Goal: Register for event/course

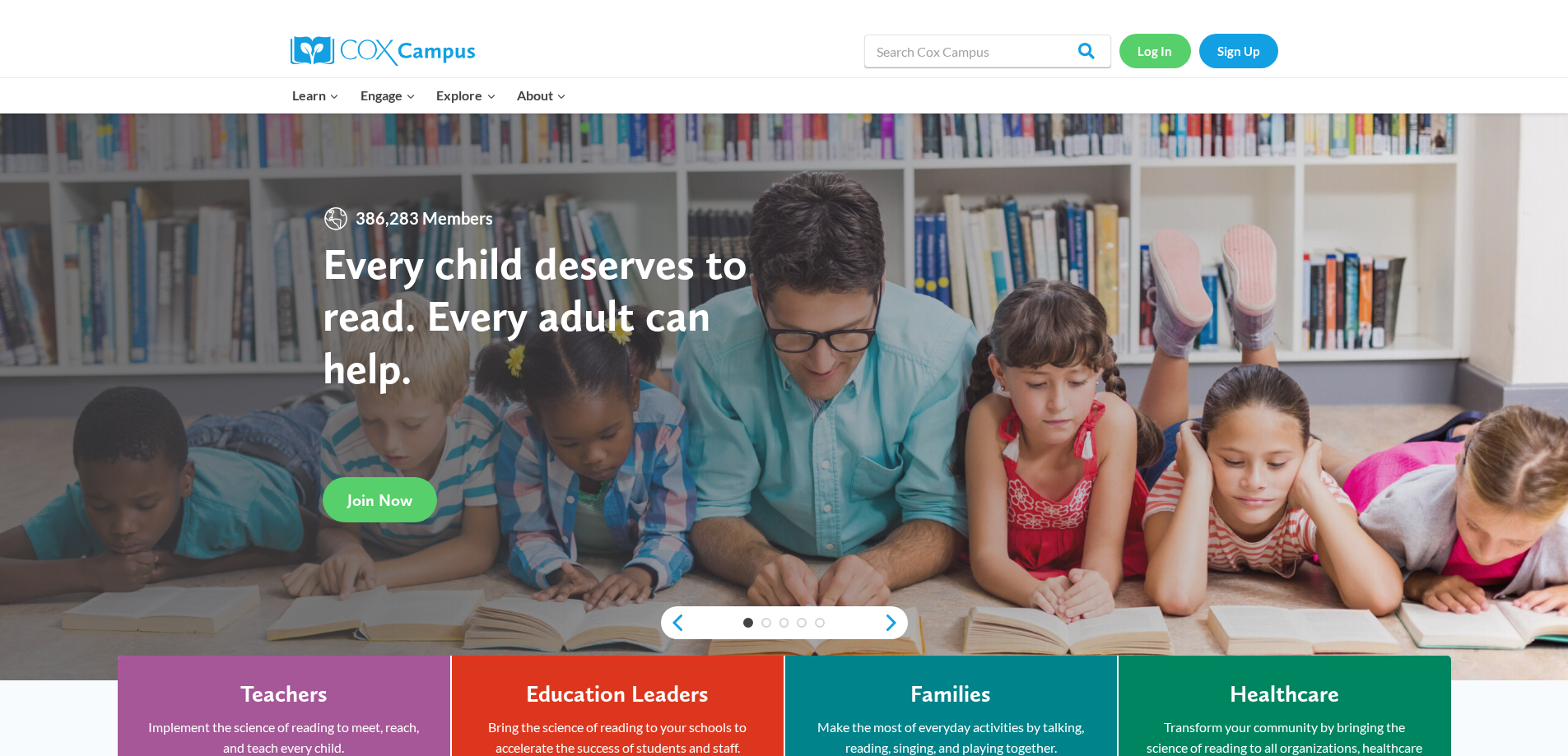
click at [1159, 51] on link "Log In" at bounding box center [1155, 51] width 71 height 34
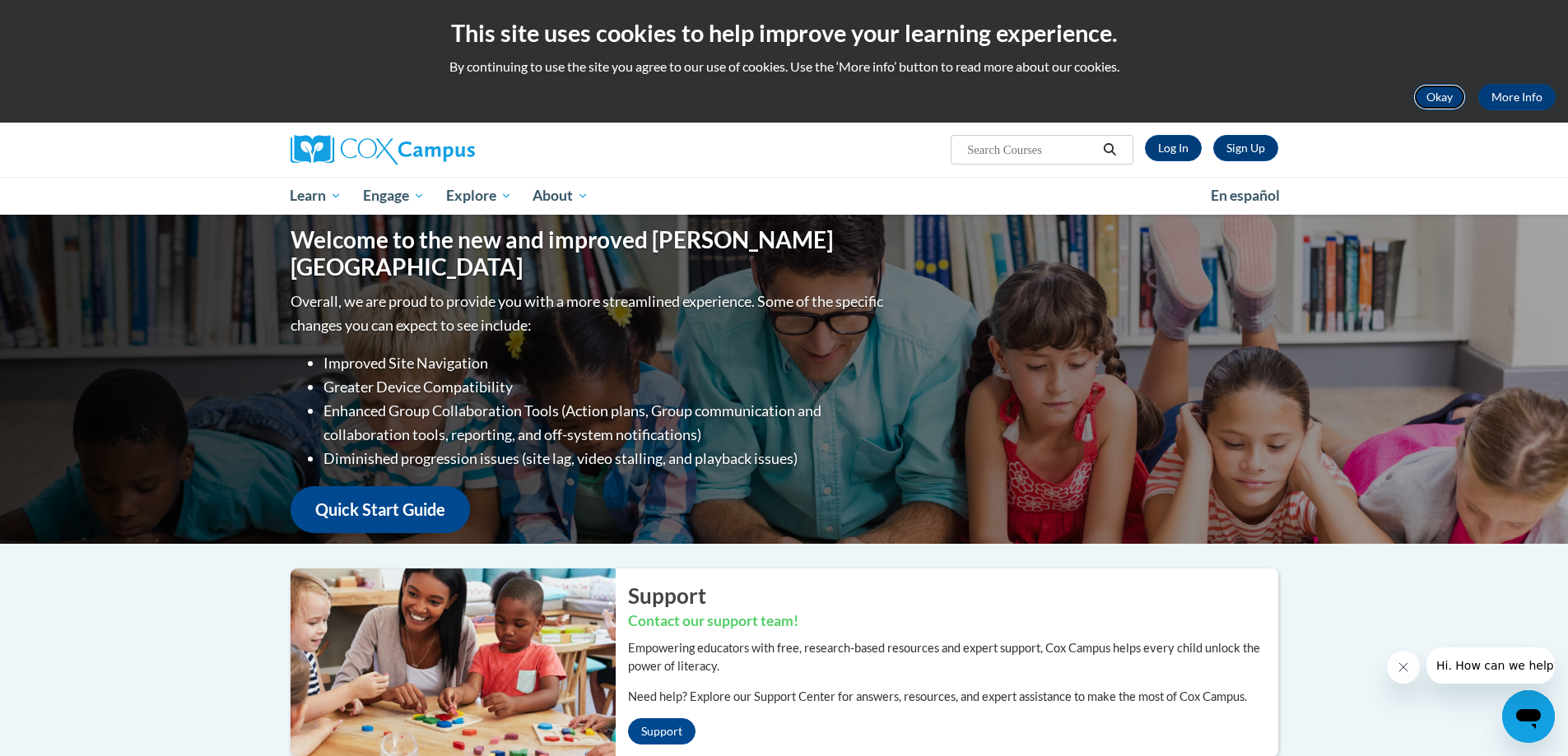
click at [1433, 86] on button "Okay" at bounding box center [1440, 97] width 53 height 26
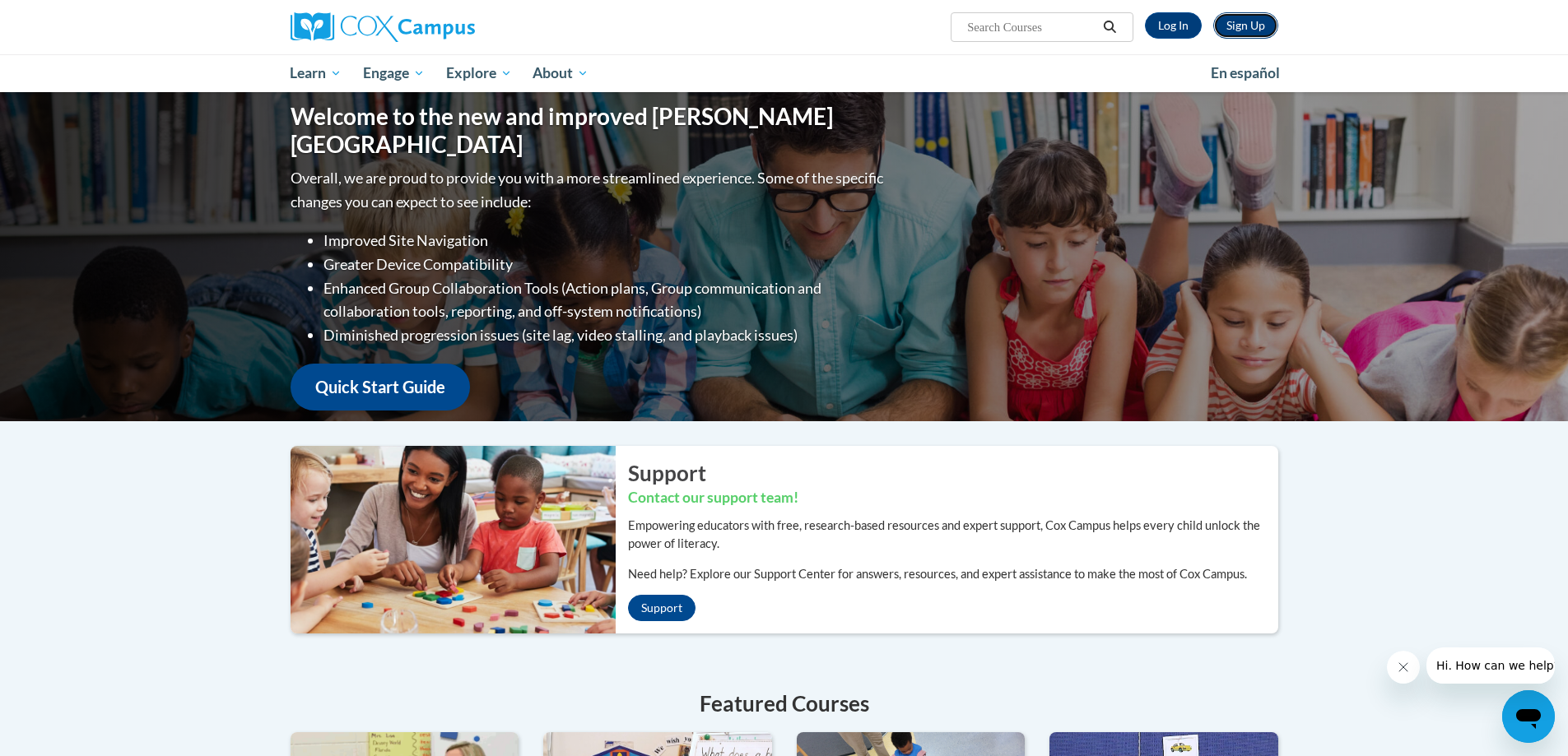
click at [1257, 31] on link "Sign Up" at bounding box center [1246, 26] width 65 height 26
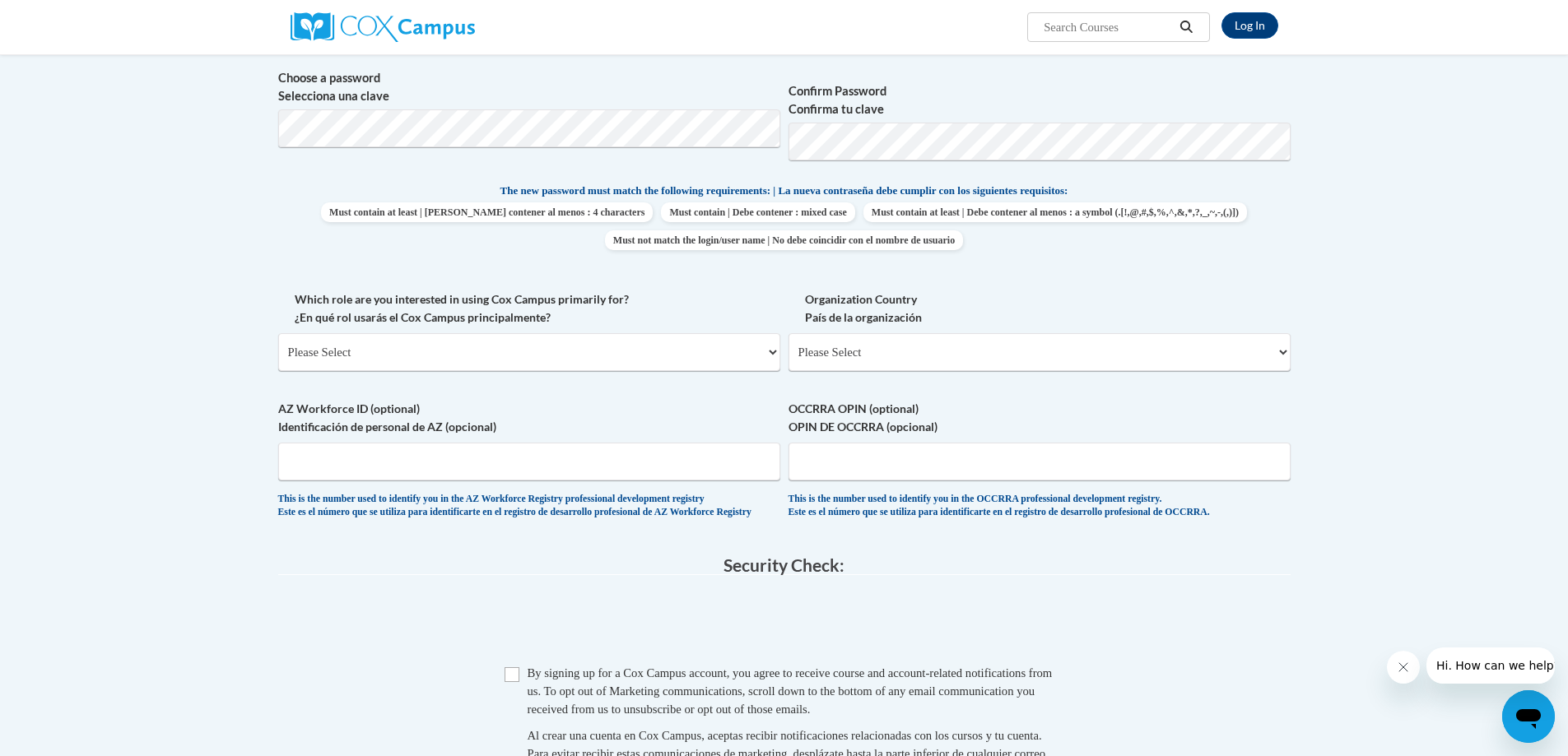
scroll to position [136, 0]
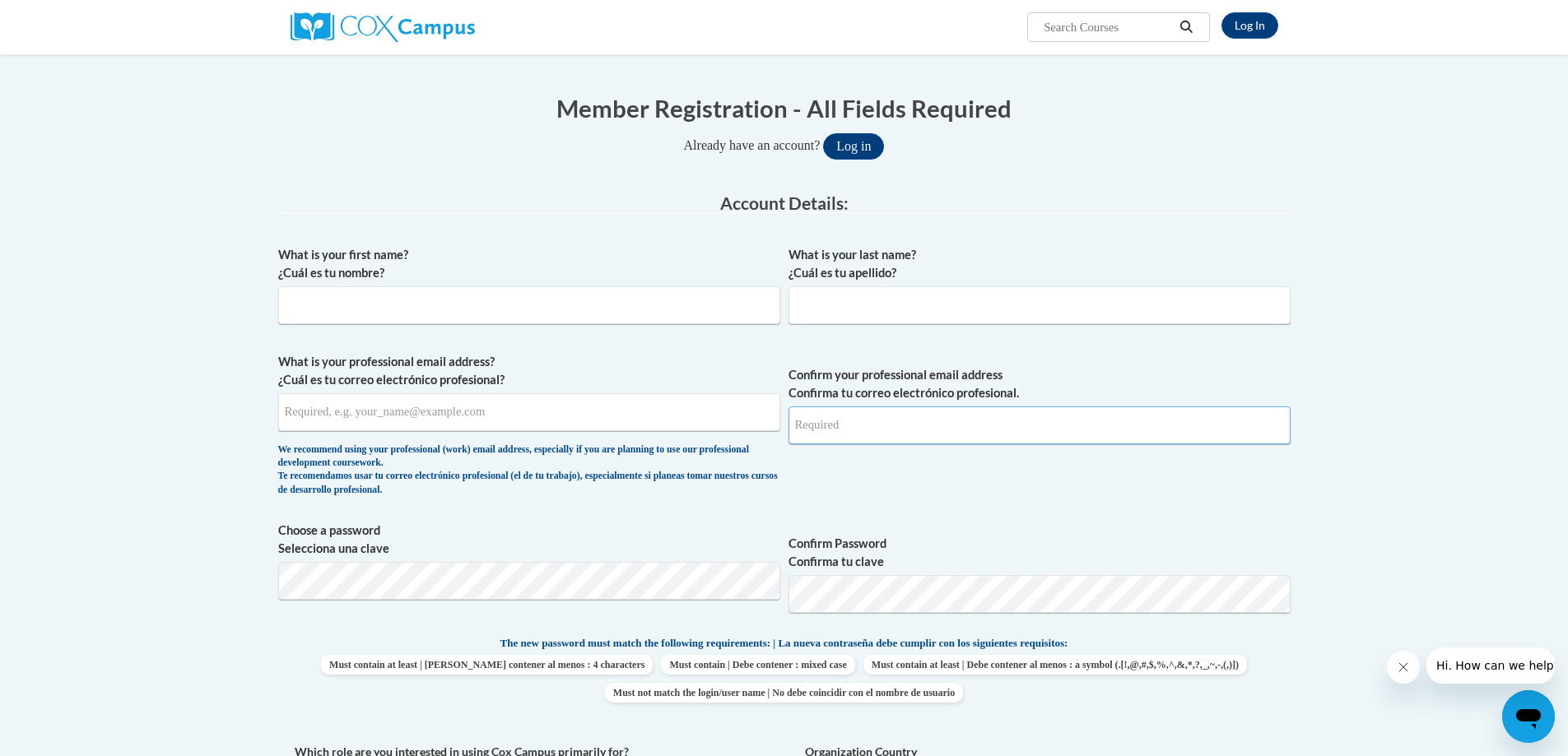
type input "netht@oxfordpublicschools.org"
click at [535, 303] on input "What is your first name? ¿Cuál es tu nombre?" at bounding box center [529, 306] width 502 height 38
type input "Terri"
type input "Neth"
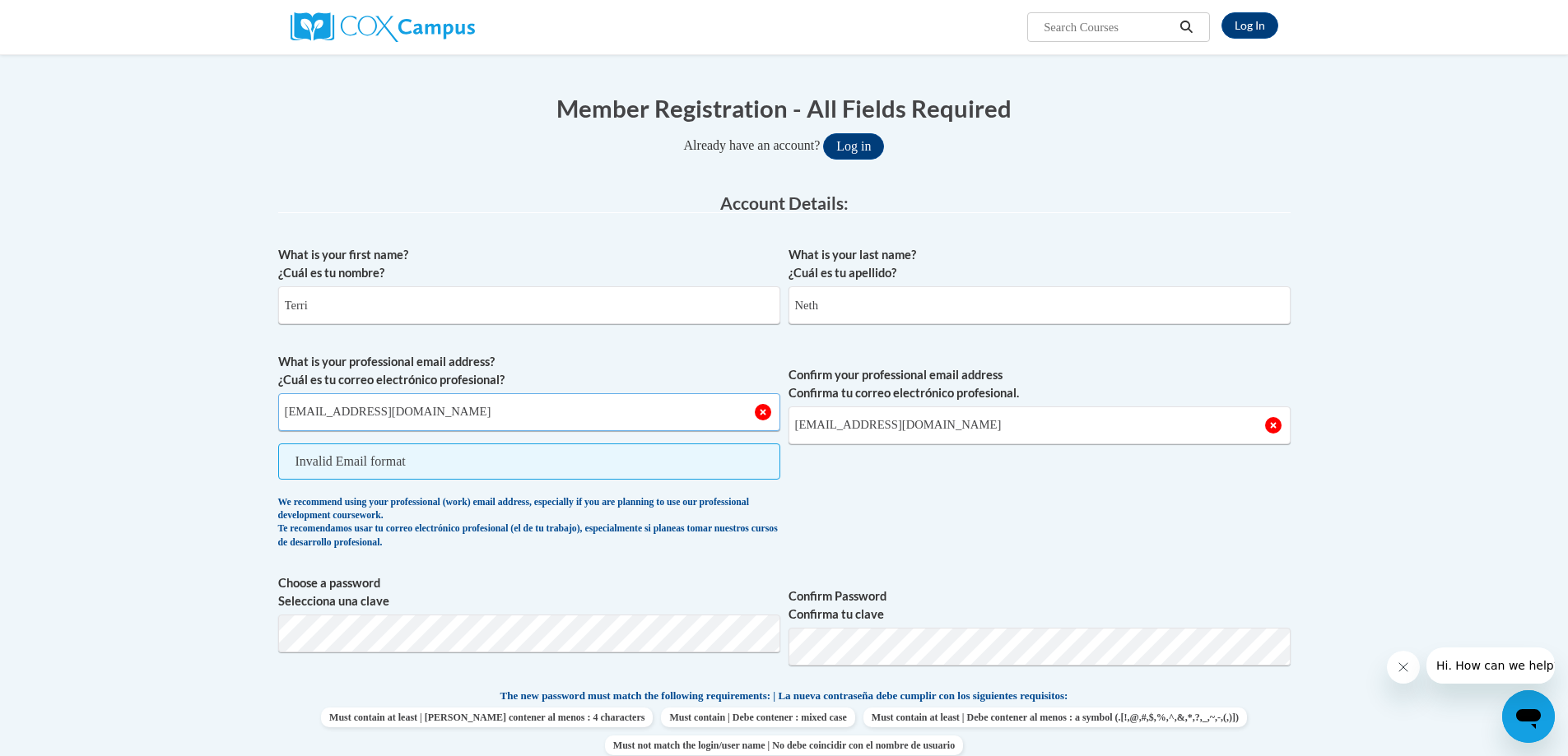
type input "netht@opsct.org"
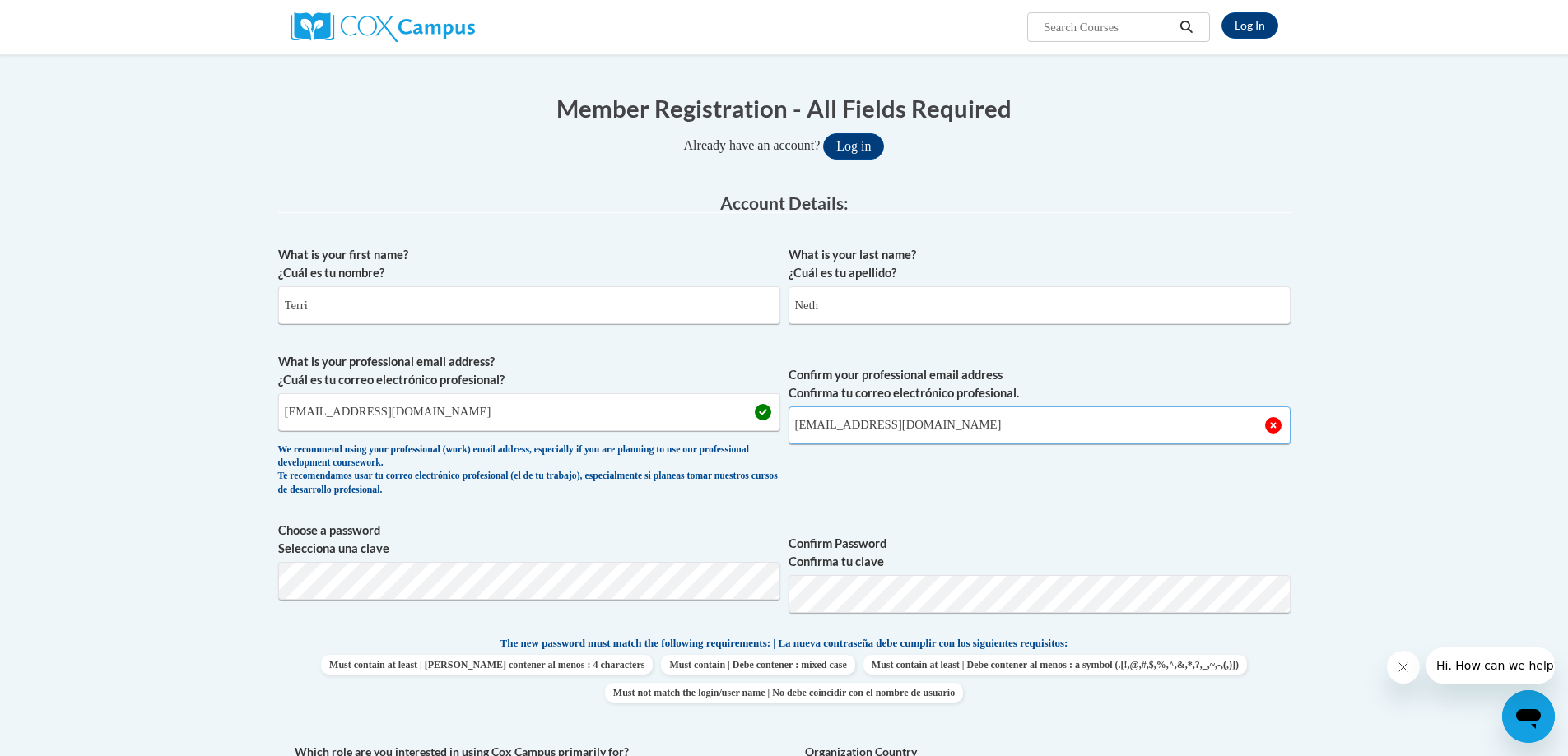
type input "netht@opsct.org"
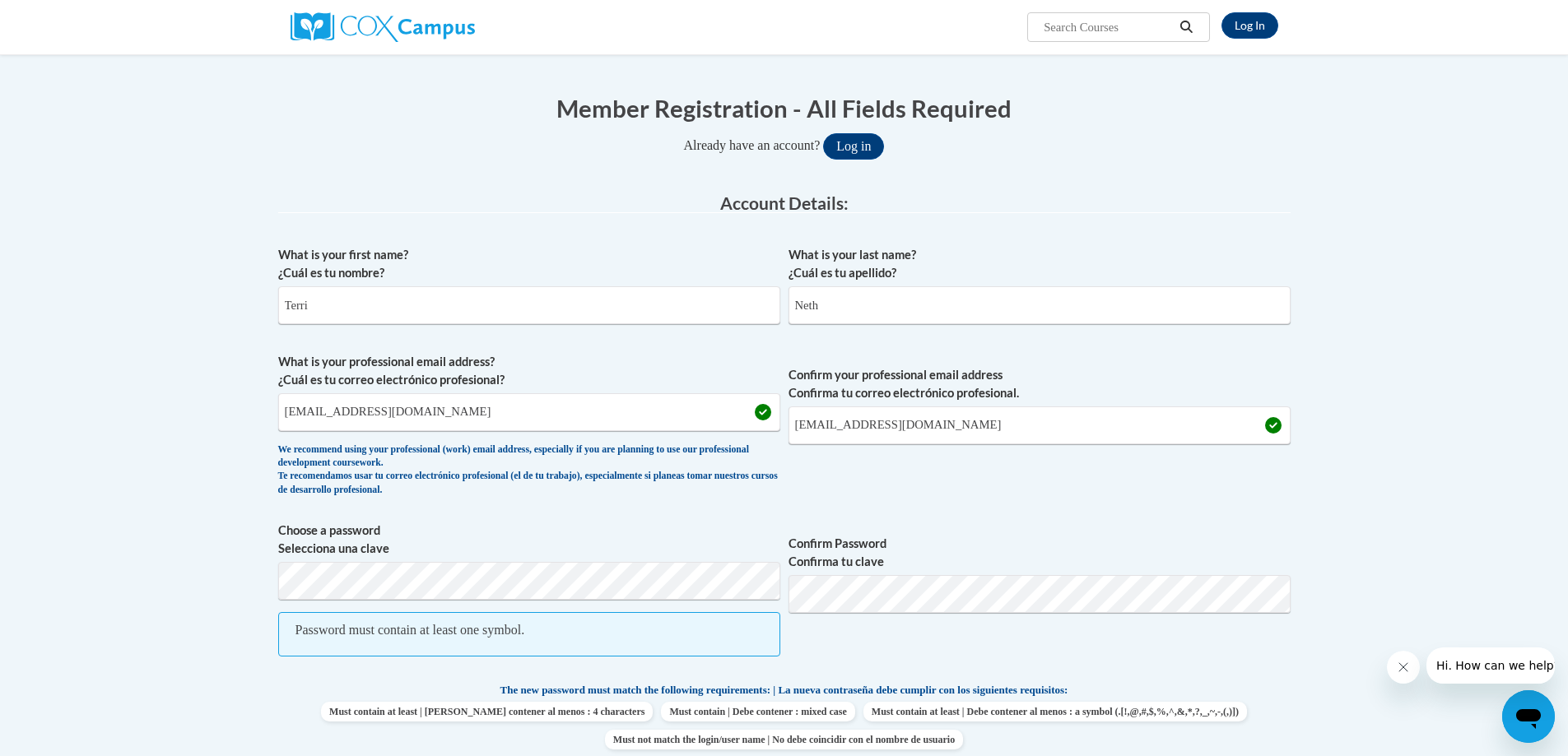
click at [961, 666] on span "Confirm Password Confirma tu clave" at bounding box center [1040, 597] width 502 height 152
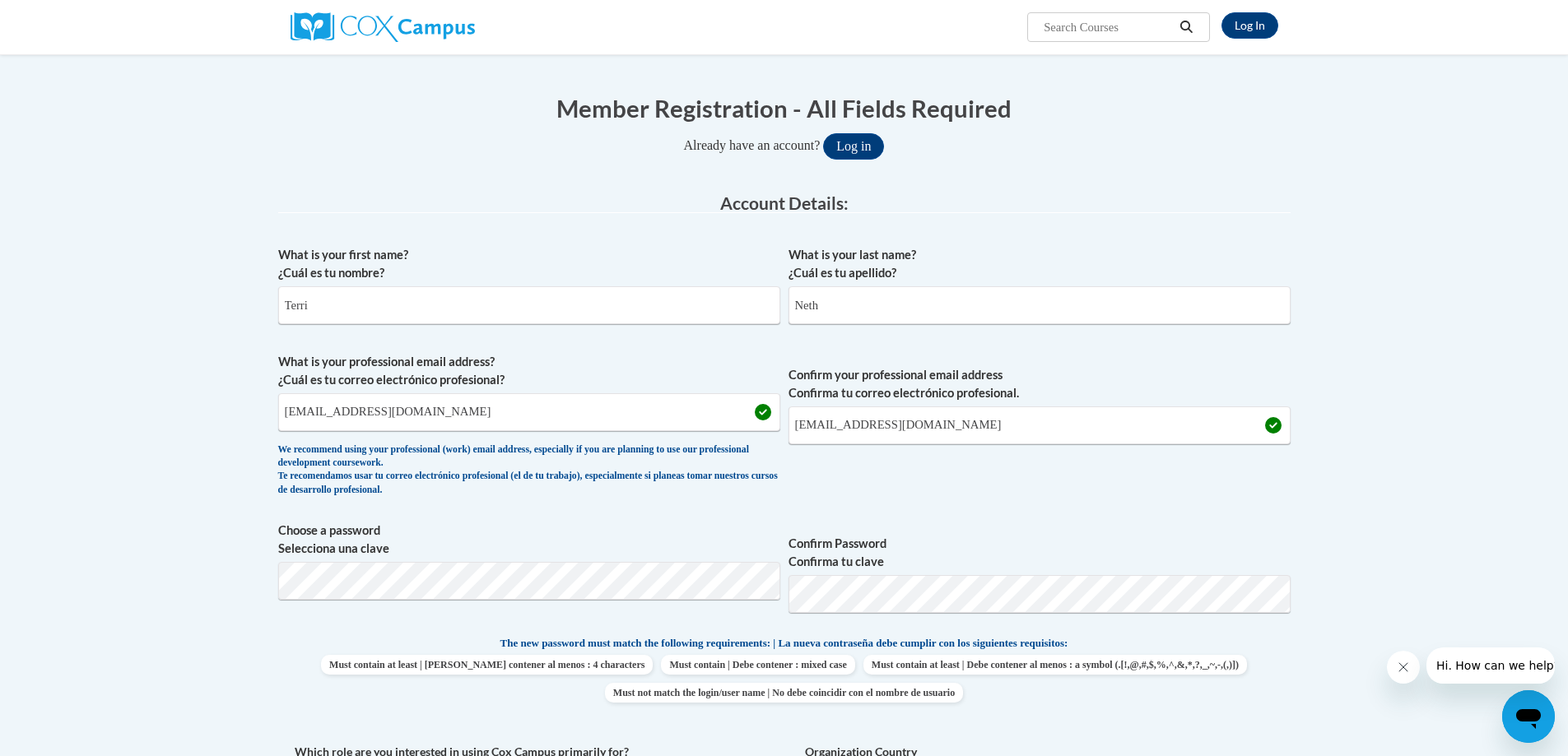
click at [496, 633] on div "What is your first name? ¿Cuál es tu nombre? Terri What is your last name? ¿Cuá…" at bounding box center [784, 613] width 1012 height 750
click at [1204, 653] on p "The new password must match the following requirements: | La nueva contraseña d…" at bounding box center [784, 644] width 1012 height 21
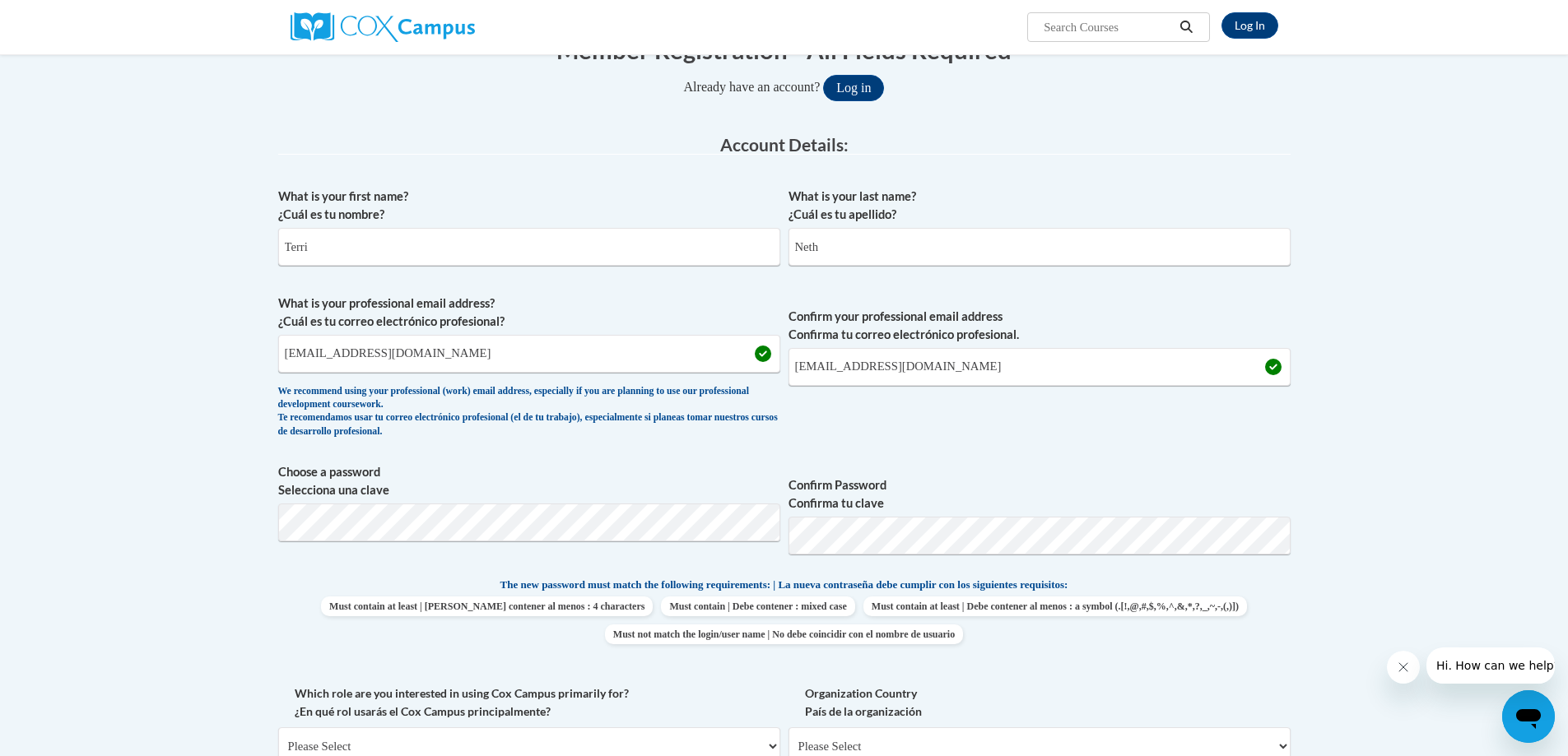
scroll to position [301, 0]
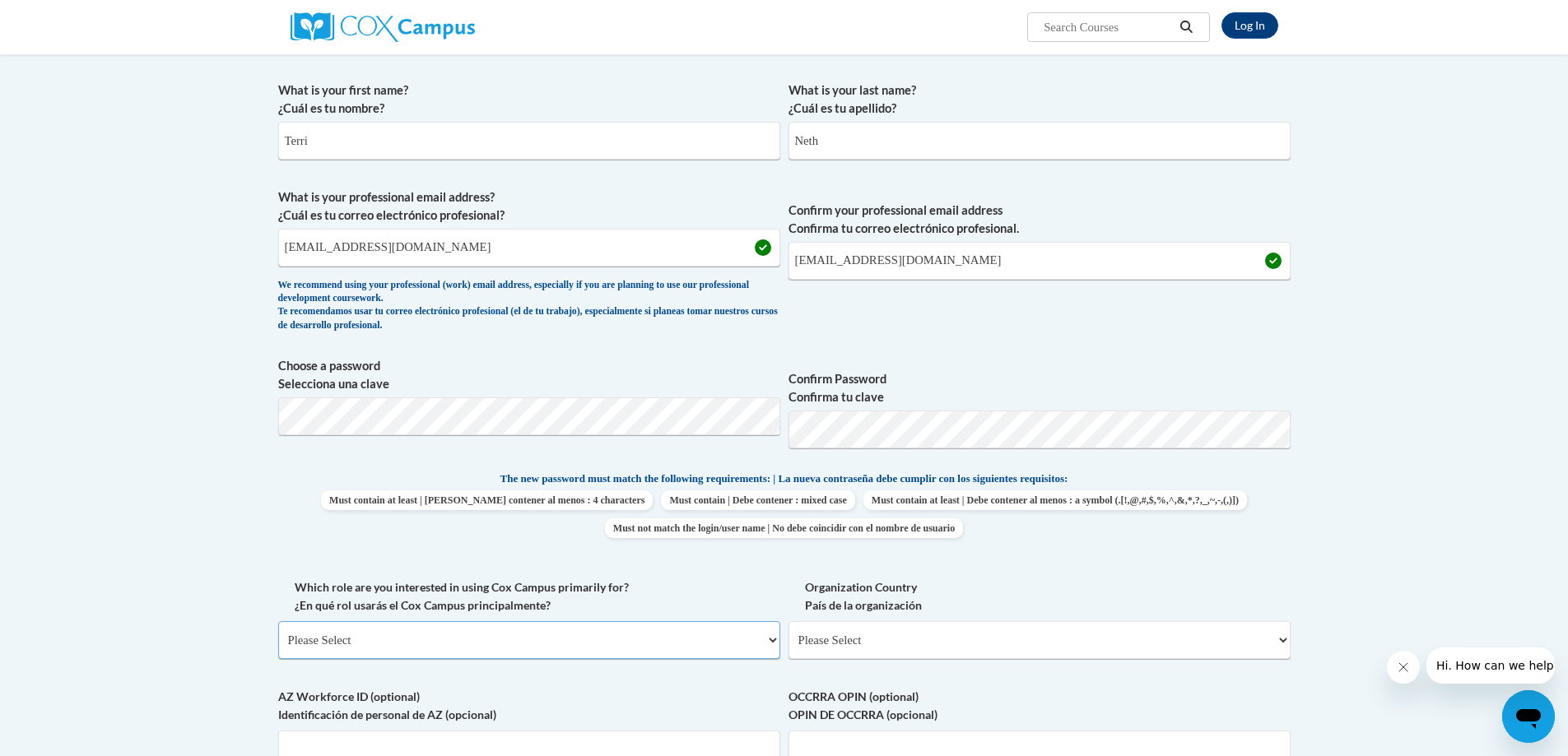
click at [632, 635] on select "Please Select College/University | Colegio/Universidad Community/Nonprofit Part…" at bounding box center [529, 640] width 502 height 38
select select "fbf2d438-af2f-41f8-98f1-81c410e29de3"
click at [278, 621] on select "Please Select College/University | Colegio/Universidad Community/Nonprofit Part…" at bounding box center [529, 640] width 502 height 38
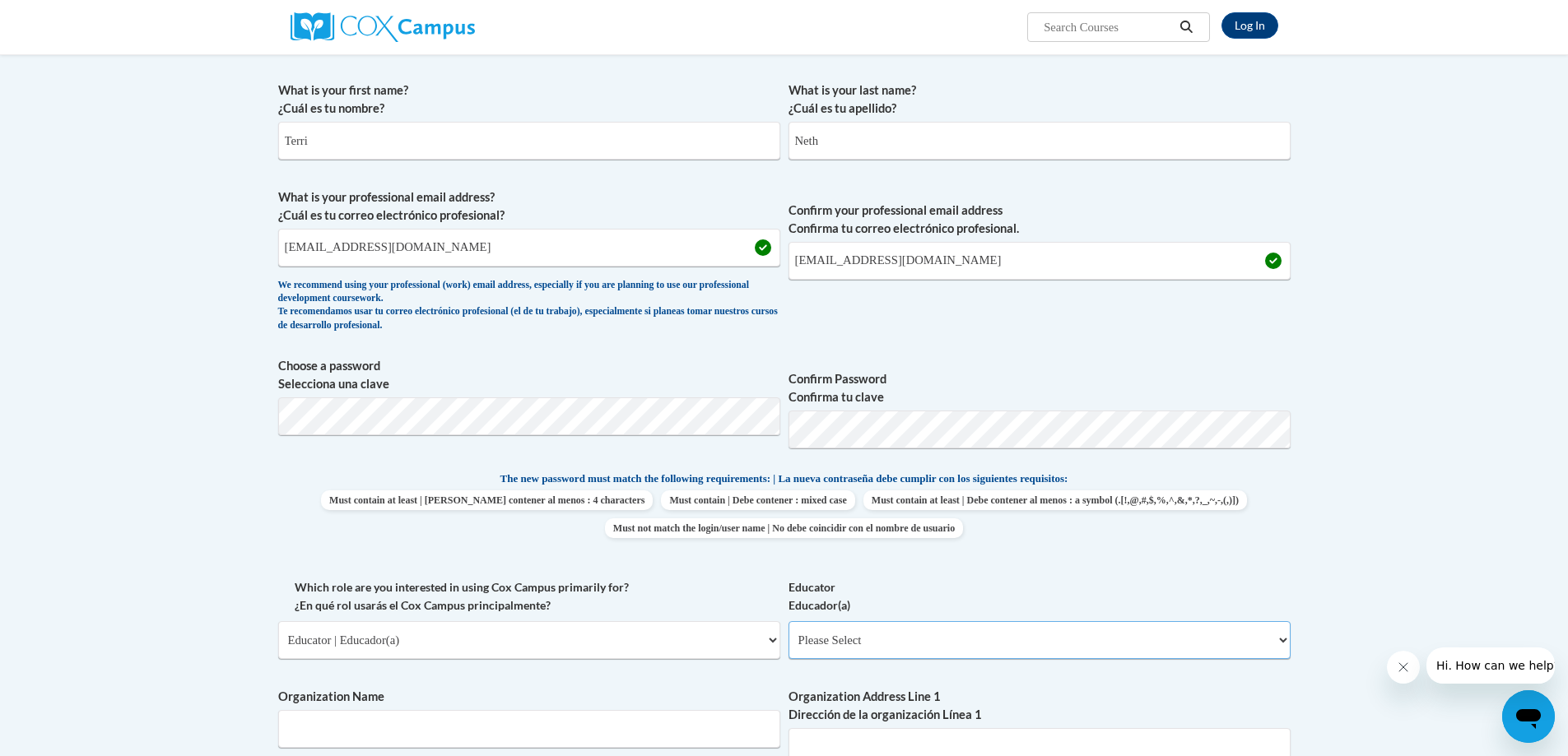
click at [910, 639] on select "Please Select Early Learning/Daycare Teacher/Family Home Care Provider | Maestr…" at bounding box center [1040, 640] width 502 height 38
select select "8e40623d-54d0-45cd-9f92-5df65cd3f8cf"
click at [789, 621] on select "Please Select Early Learning/Daycare Teacher/Family Home Care Provider | Maestr…" at bounding box center [1040, 640] width 502 height 38
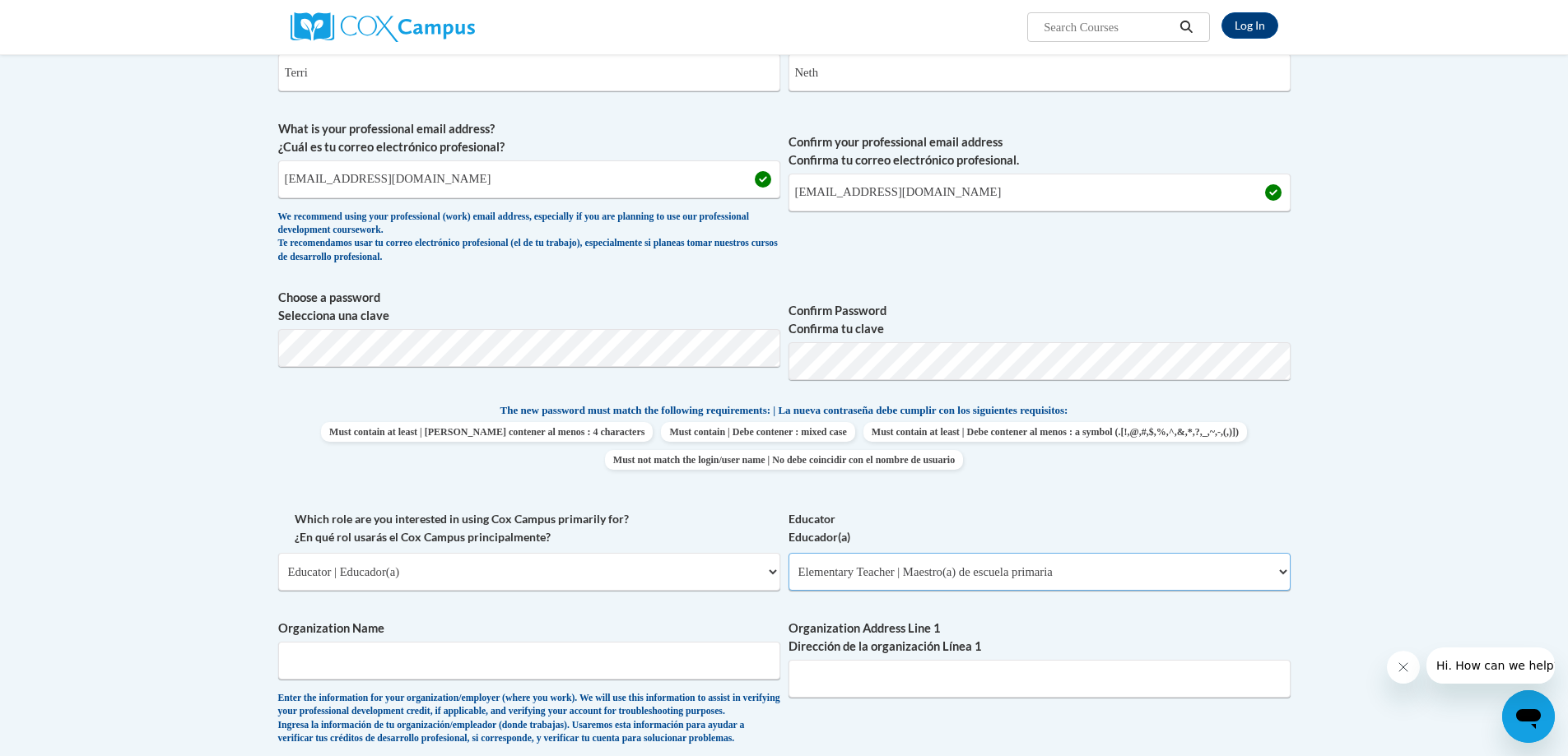
scroll to position [547, 0]
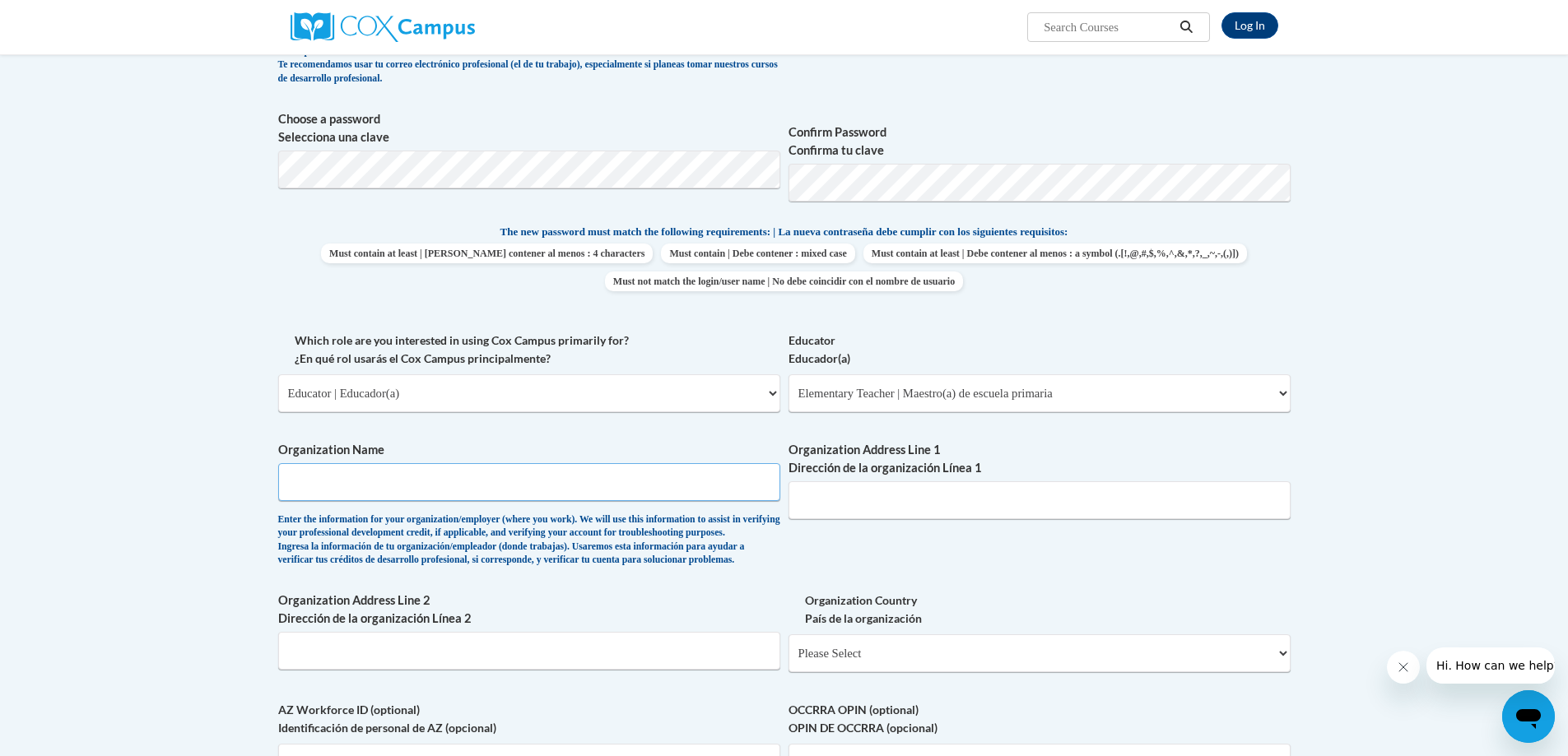
click at [536, 492] on input "Organization Name" at bounding box center [529, 482] width 502 height 38
type input "Oxford Public Schools"
click at [904, 483] on input "Organization Address Line 1 Dirección de la organización Línea 1" at bounding box center [1040, 500] width 502 height 38
click at [908, 491] on input "Organization Address Line 1 Dirección de la organización Línea 1" at bounding box center [1040, 500] width 502 height 38
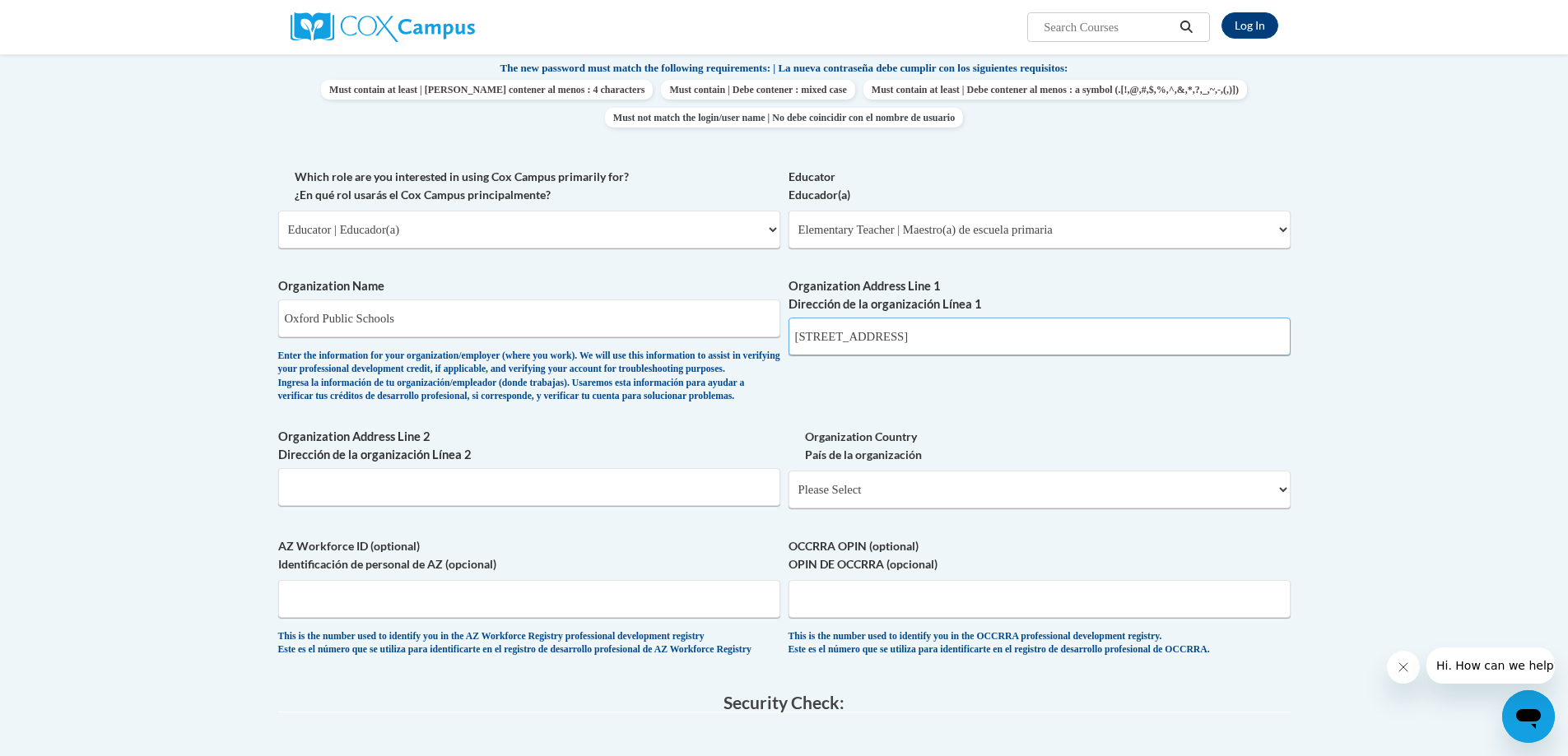
scroll to position [711, 0]
type input "50 Great Oak Road"
click at [860, 508] on select "Please Select United States | Estados Unidos Outside of the United States | Fue…" at bounding box center [1040, 489] width 502 height 38
select select "ad49bcad-a171-4b2e-b99c-48b446064914"
click at [789, 497] on select "Please Select United States | Estados Unidos Outside of the United States | Fue…" at bounding box center [1040, 489] width 502 height 38
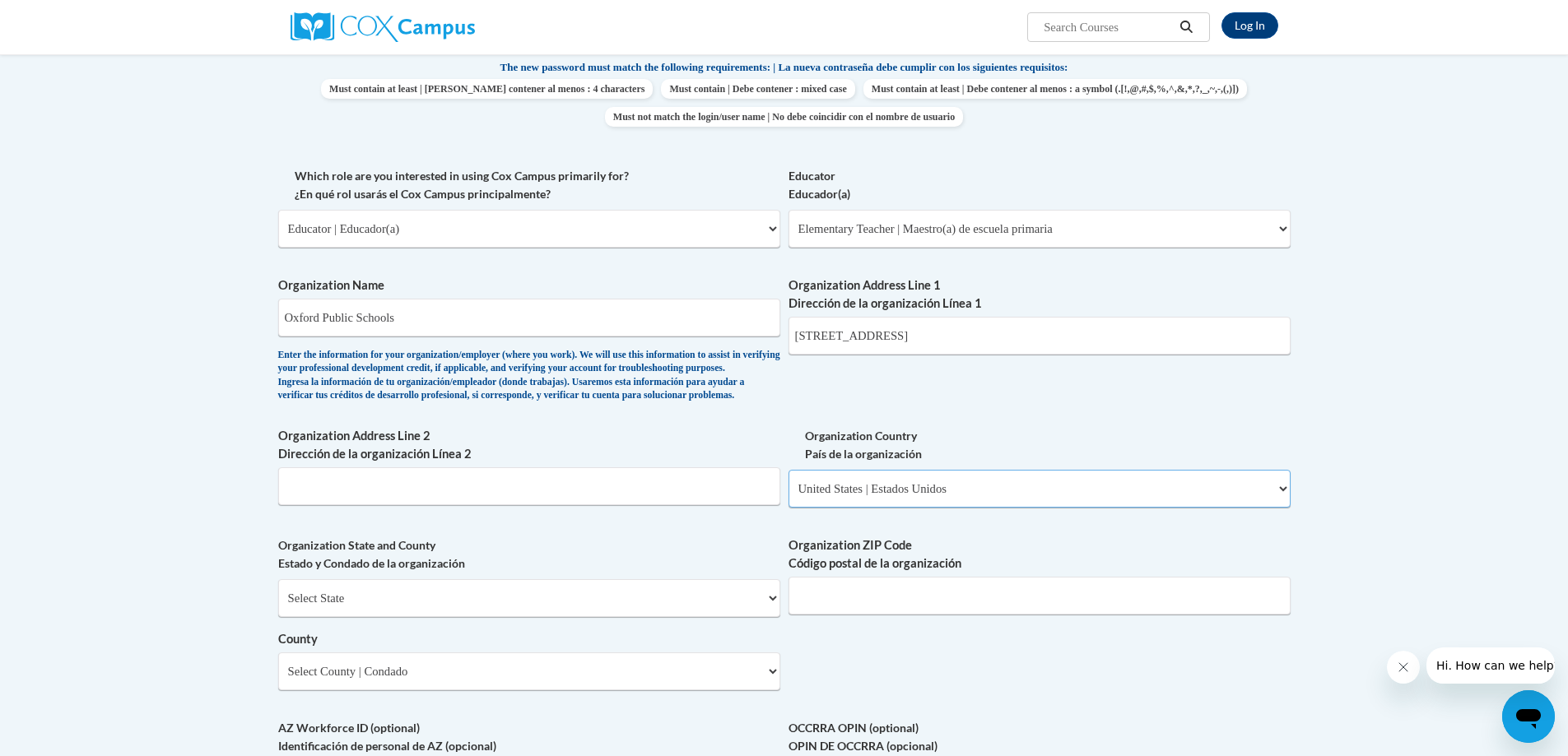
select select
click at [576, 617] on select "Select State Alabama Alaska Arizona Arkansas California Colorado Connecticut De…" at bounding box center [529, 598] width 502 height 38
select select "Connecticut"
click at [278, 605] on select "Select State Alabama Alaska Arizona Arkansas California Colorado Connecticut De…" at bounding box center [529, 598] width 502 height 38
click at [861, 614] on input "Organization ZIP Code Código postal de la organización" at bounding box center [1040, 596] width 502 height 38
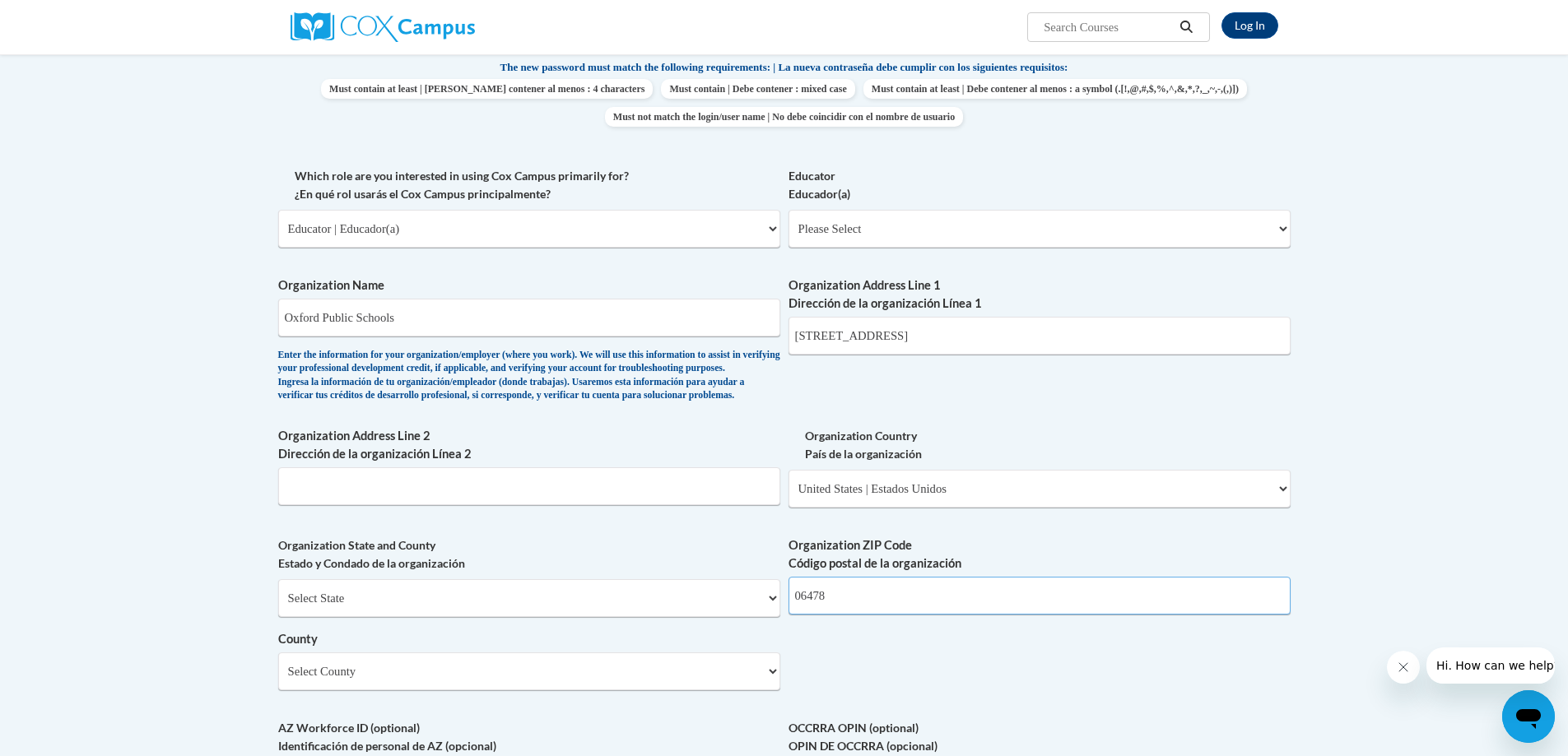
type input "06478"
click at [735, 691] on select "Select County Capitol Greater Bridgeport Lower Connecticut River Valley Naugatu…" at bounding box center [529, 672] width 502 height 38
select select "Naugatuck Valley"
click at [278, 679] on select "Select County Capitol Greater Bridgeport Lower Connecticut River Valley Naugatu…" at bounding box center [529, 672] width 502 height 38
click at [880, 680] on div "What is your first name? ¿Cuál es tu nombre? Terri What is your last name? ¿Cuá…" at bounding box center [784, 258] width 1012 height 1193
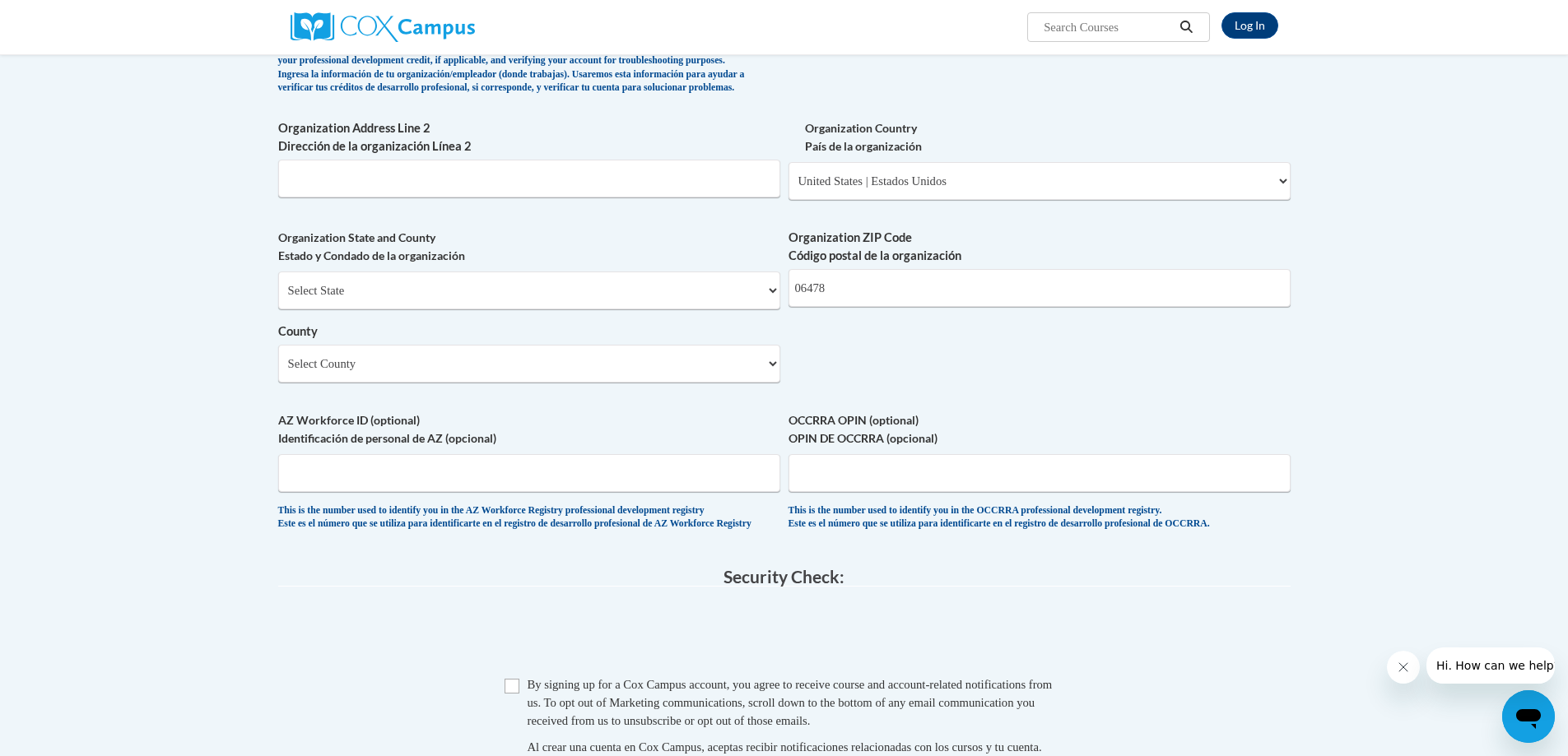
scroll to position [1123, 0]
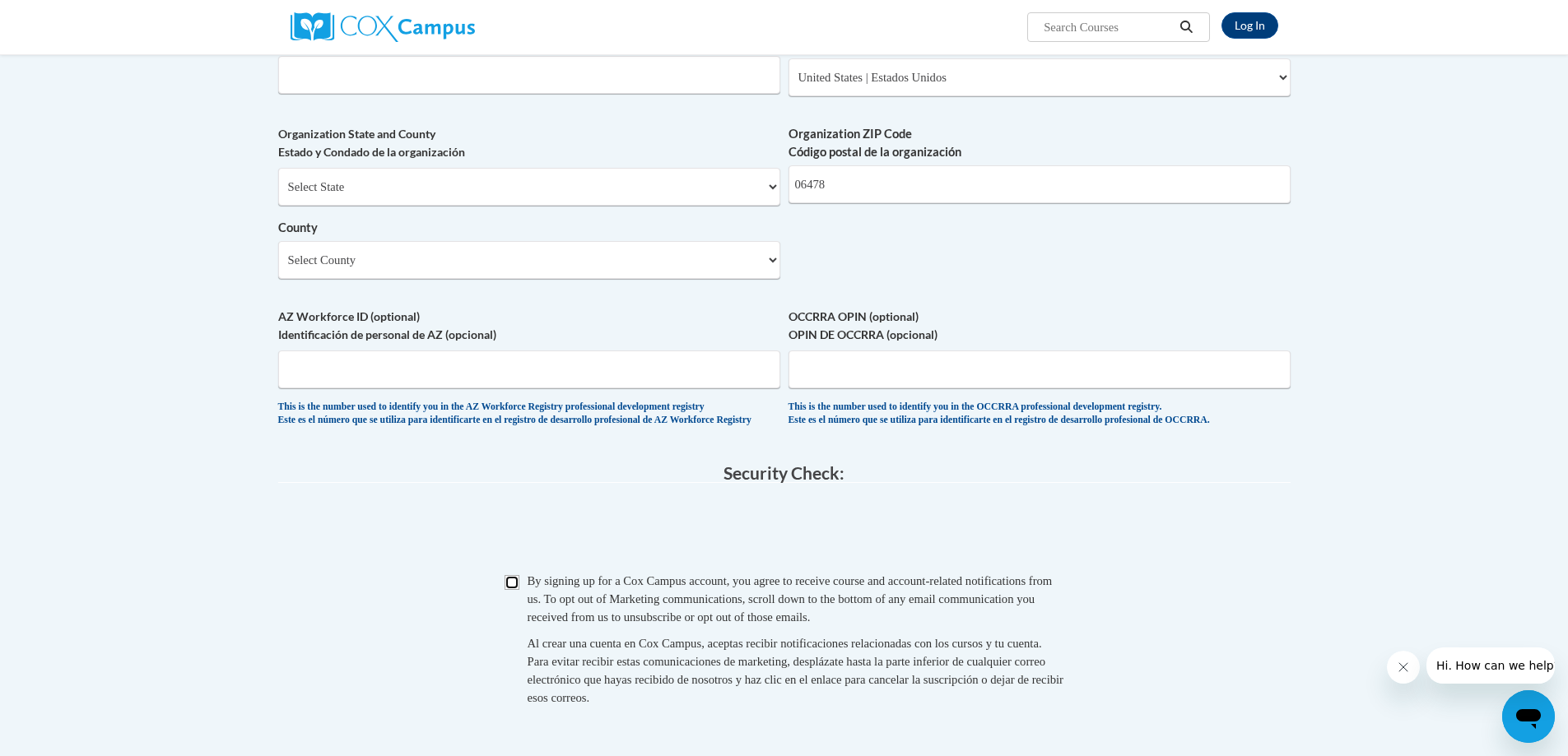
click at [508, 590] on input "Checkbox" at bounding box center [512, 583] width 15 height 15
checkbox input "true"
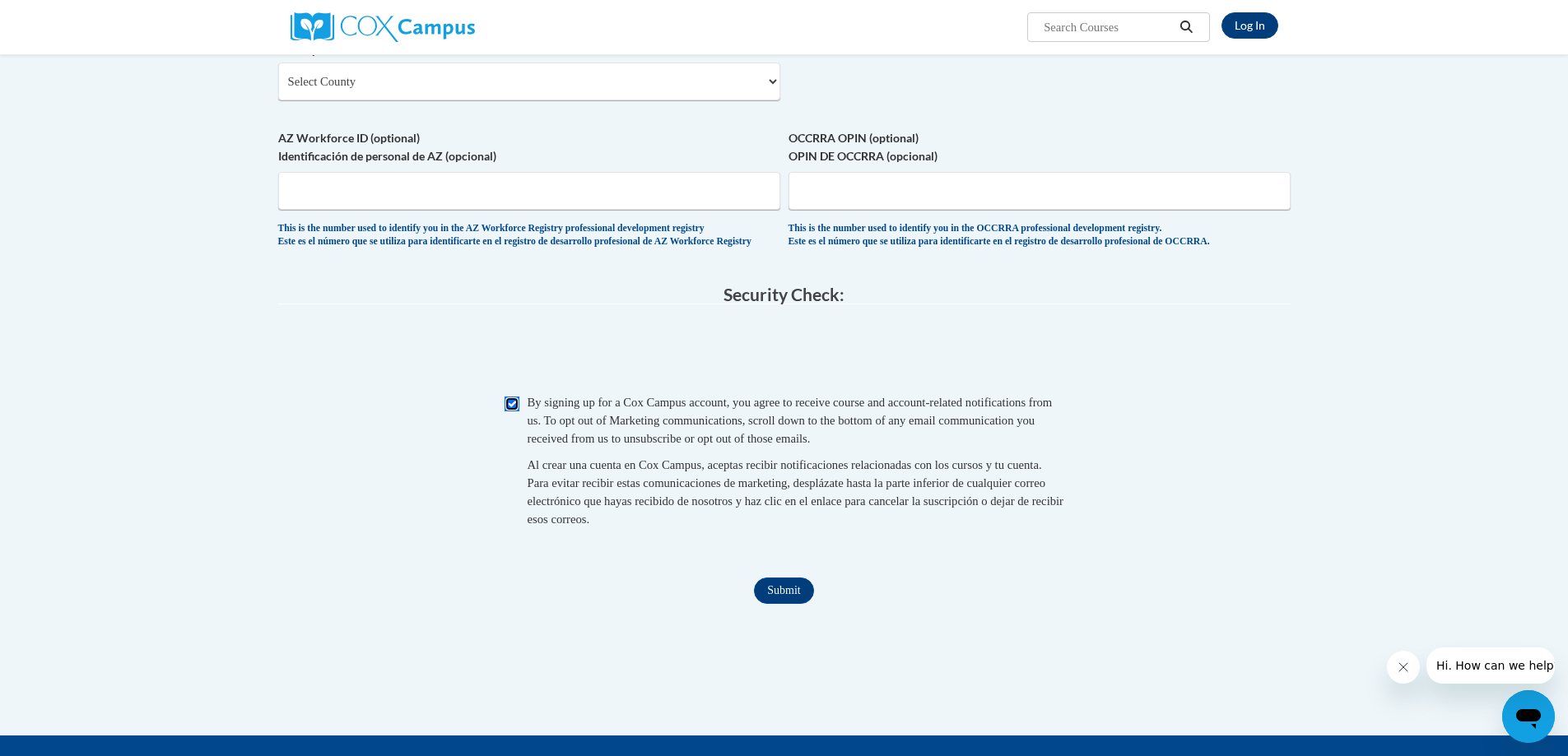
scroll to position [1452, 0]
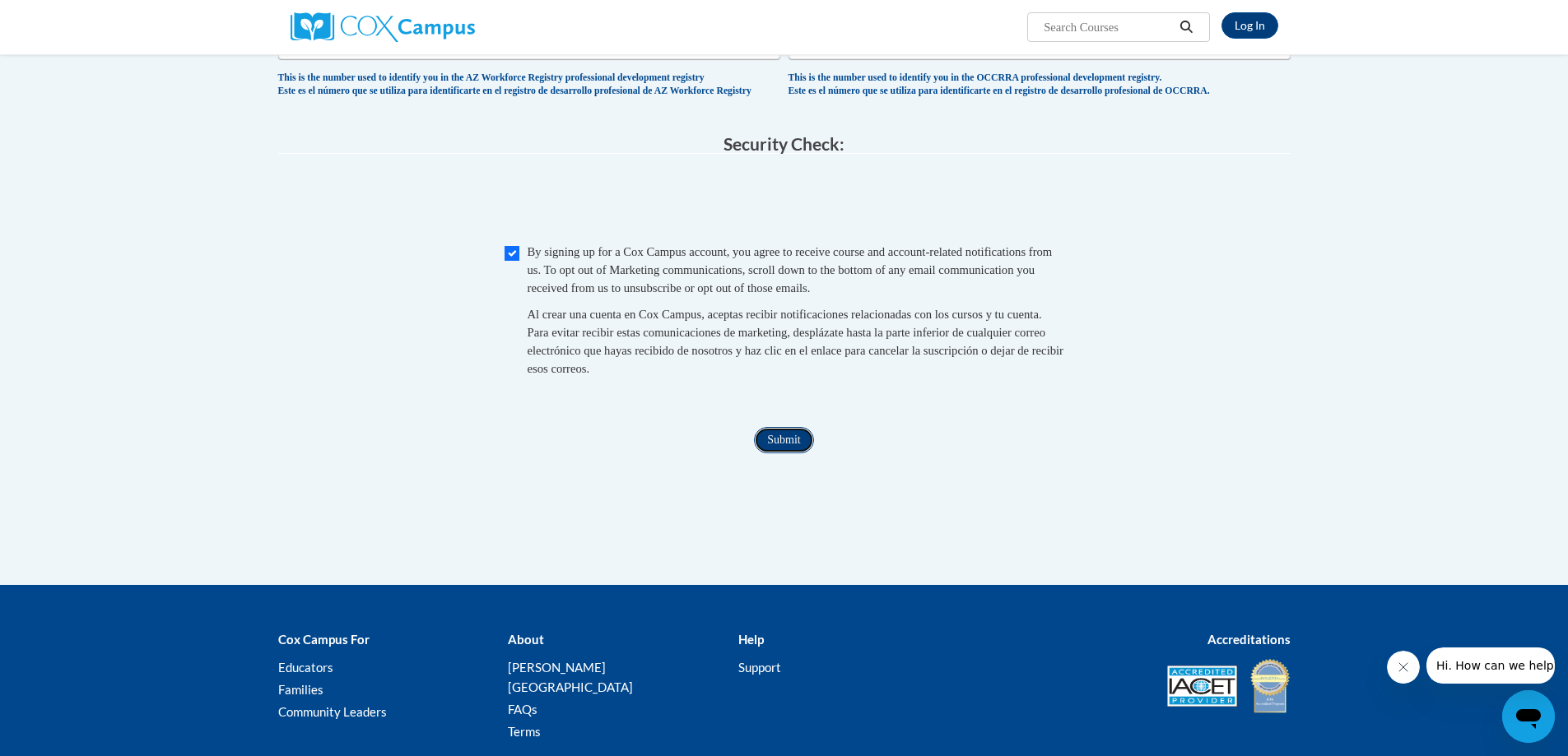
click at [775, 453] on input "Submit" at bounding box center [784, 441] width 60 height 26
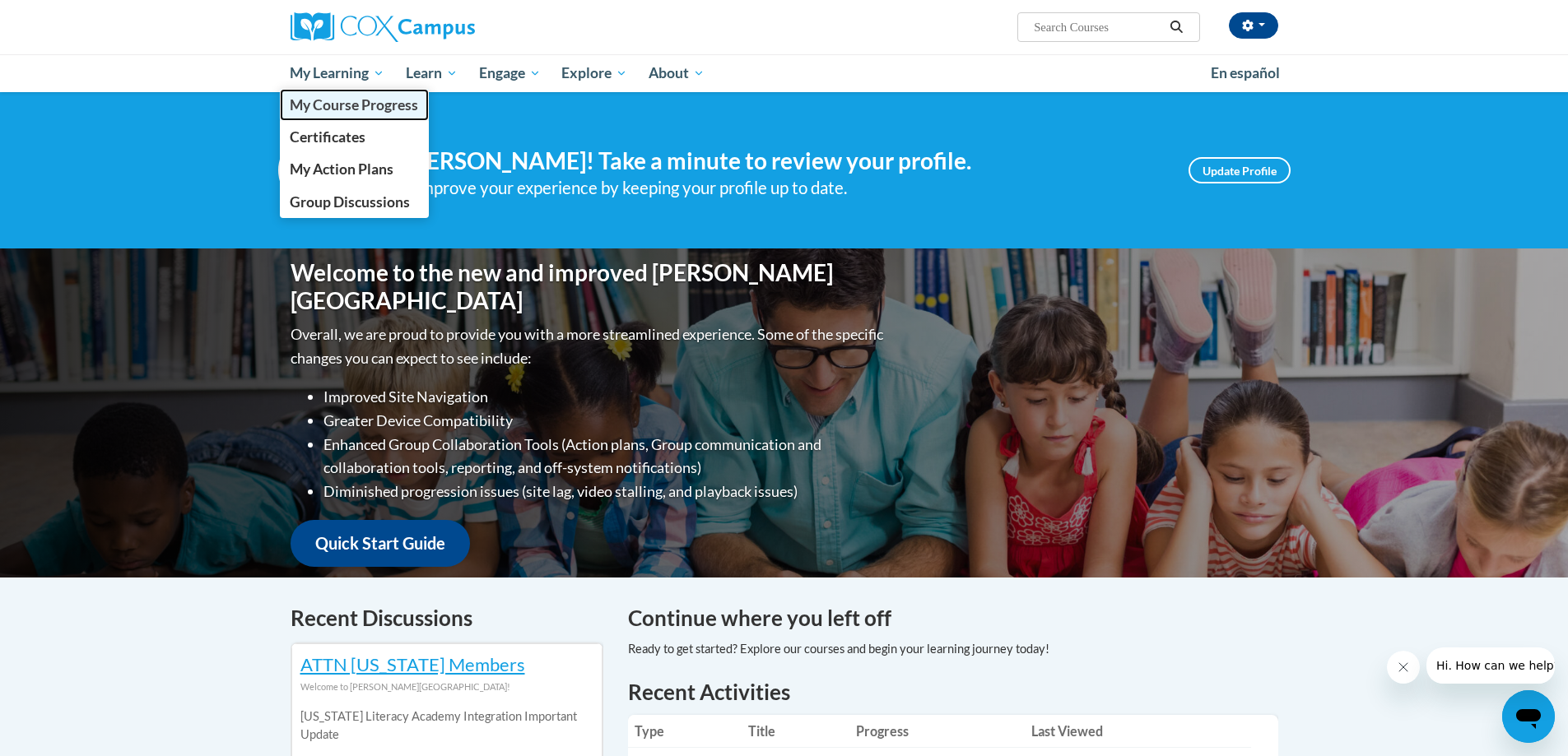
click at [355, 104] on span "My Course Progress" at bounding box center [354, 104] width 128 height 17
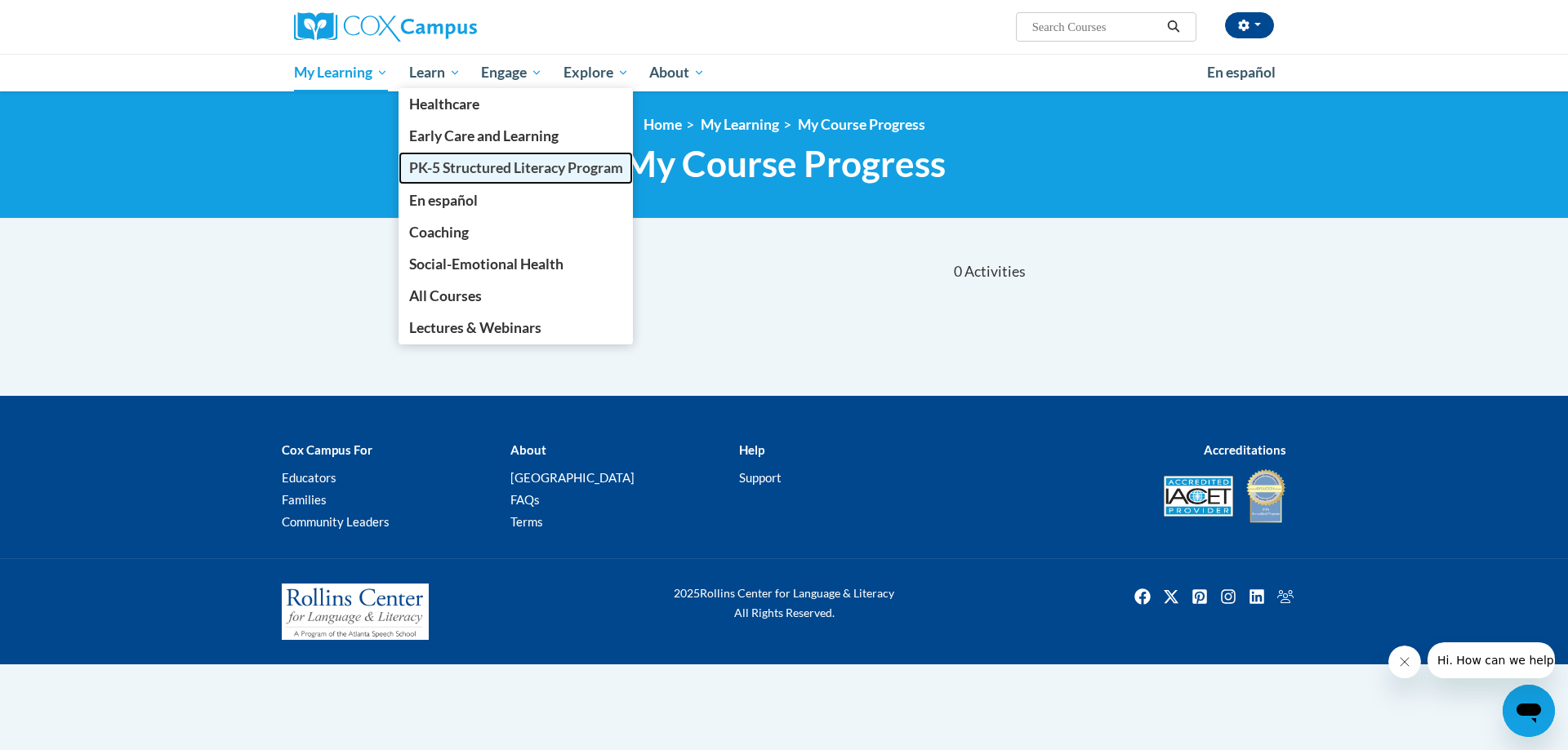
click at [473, 176] on span "PK-5 Structured Literacy Program" at bounding box center [516, 168] width 214 height 17
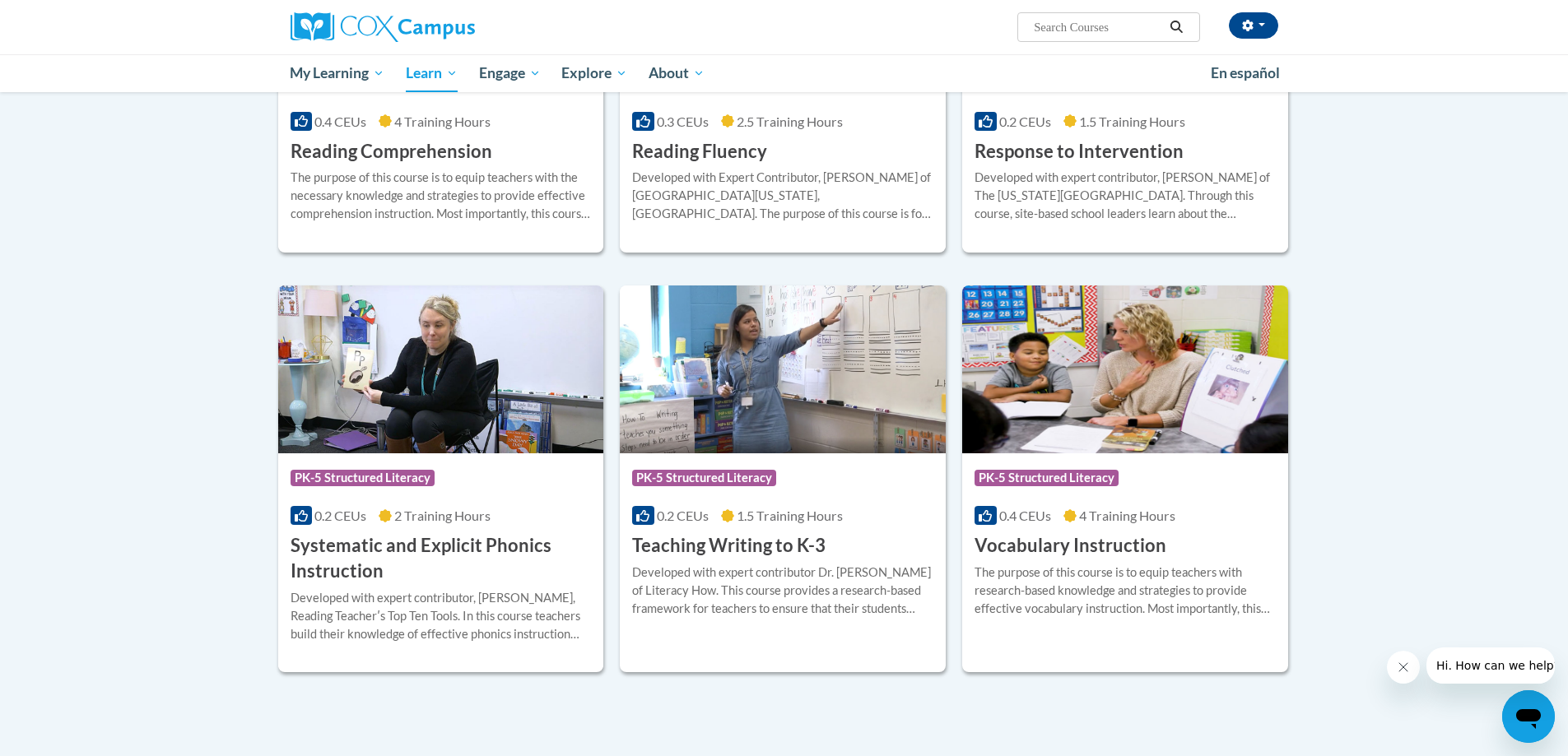
scroll to position [1645, 0]
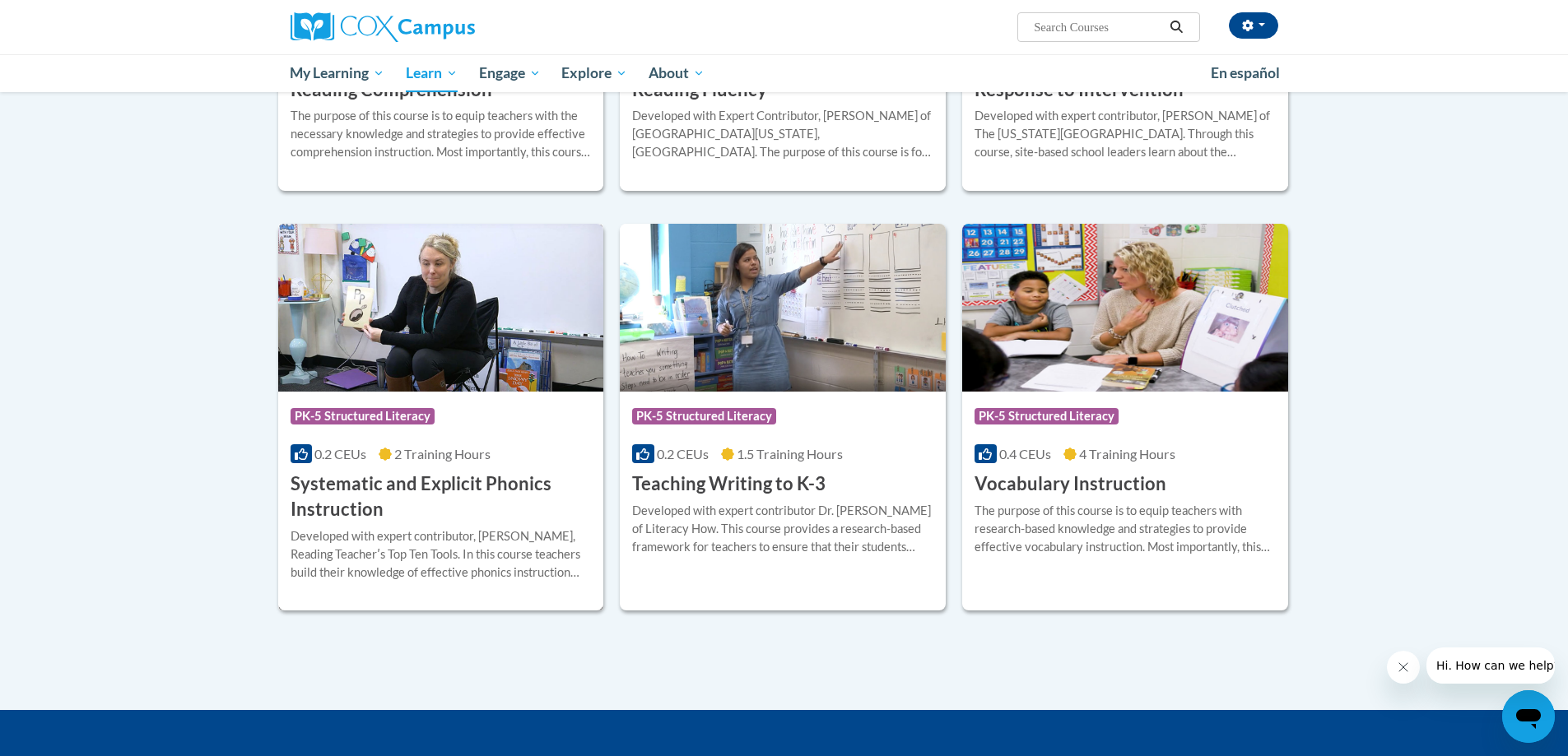
click at [525, 512] on h3 "Systematic and Explicit Phonics Instruction" at bounding box center [441, 497] width 302 height 51
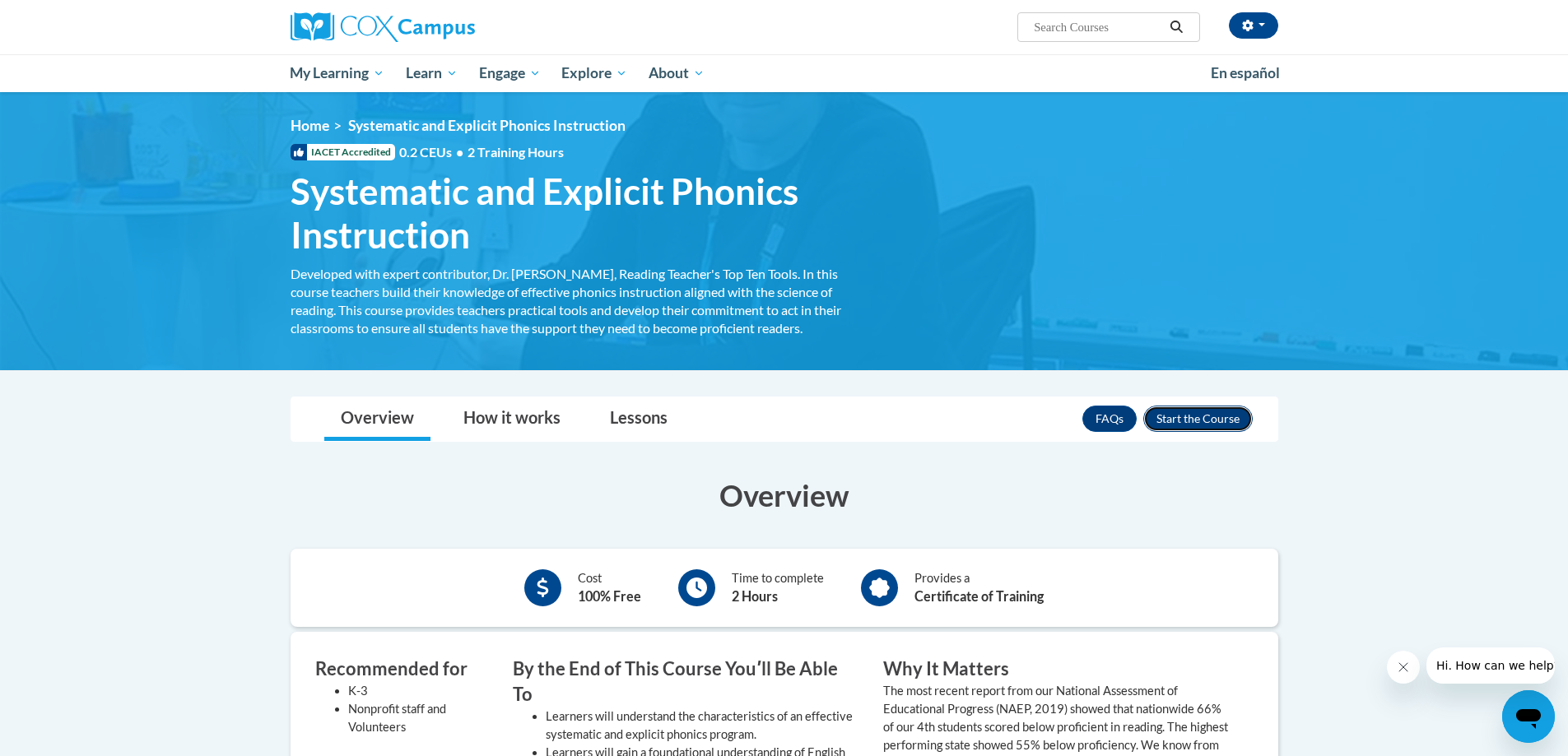
click at [1194, 414] on button "Enroll" at bounding box center [1198, 419] width 109 height 26
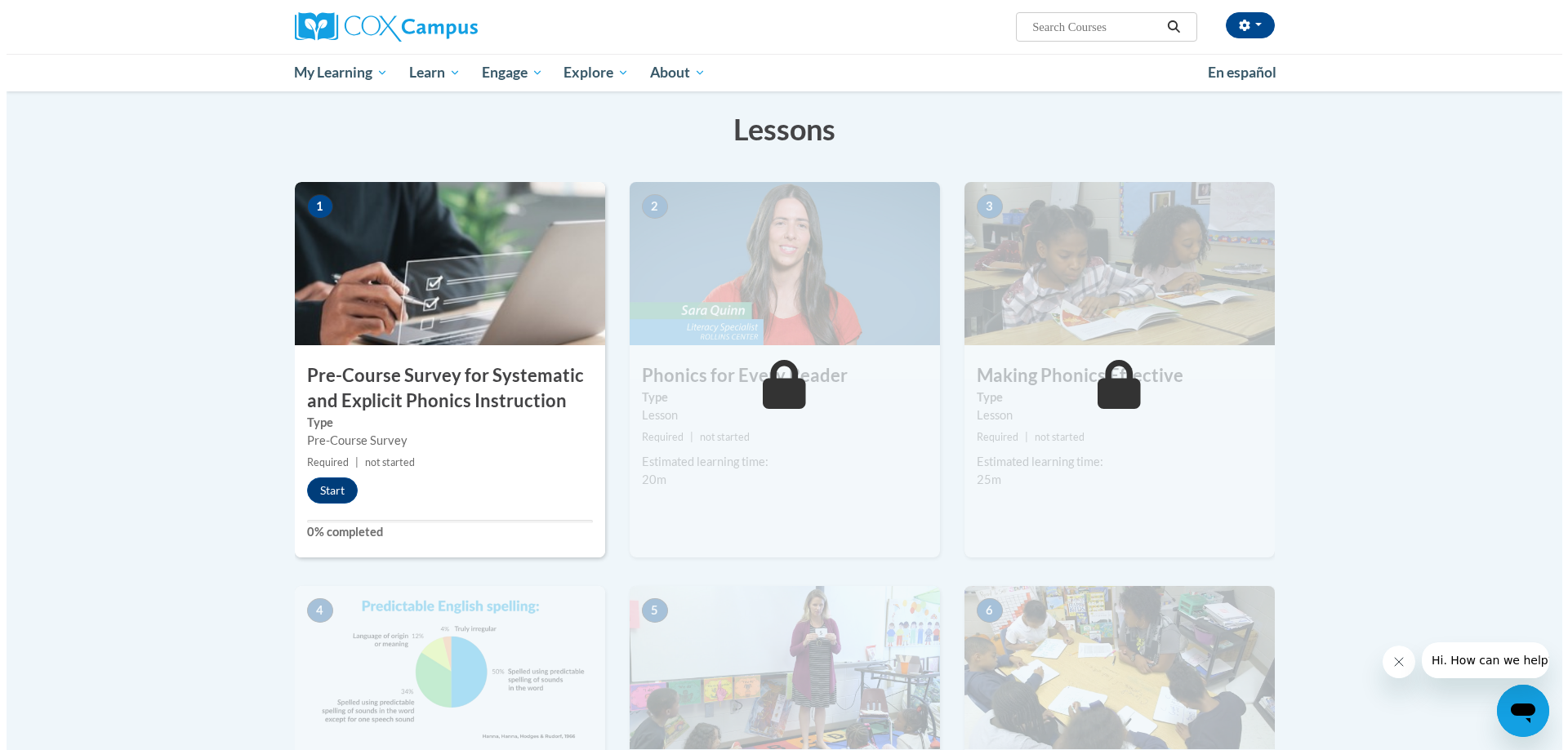
scroll to position [245, 0]
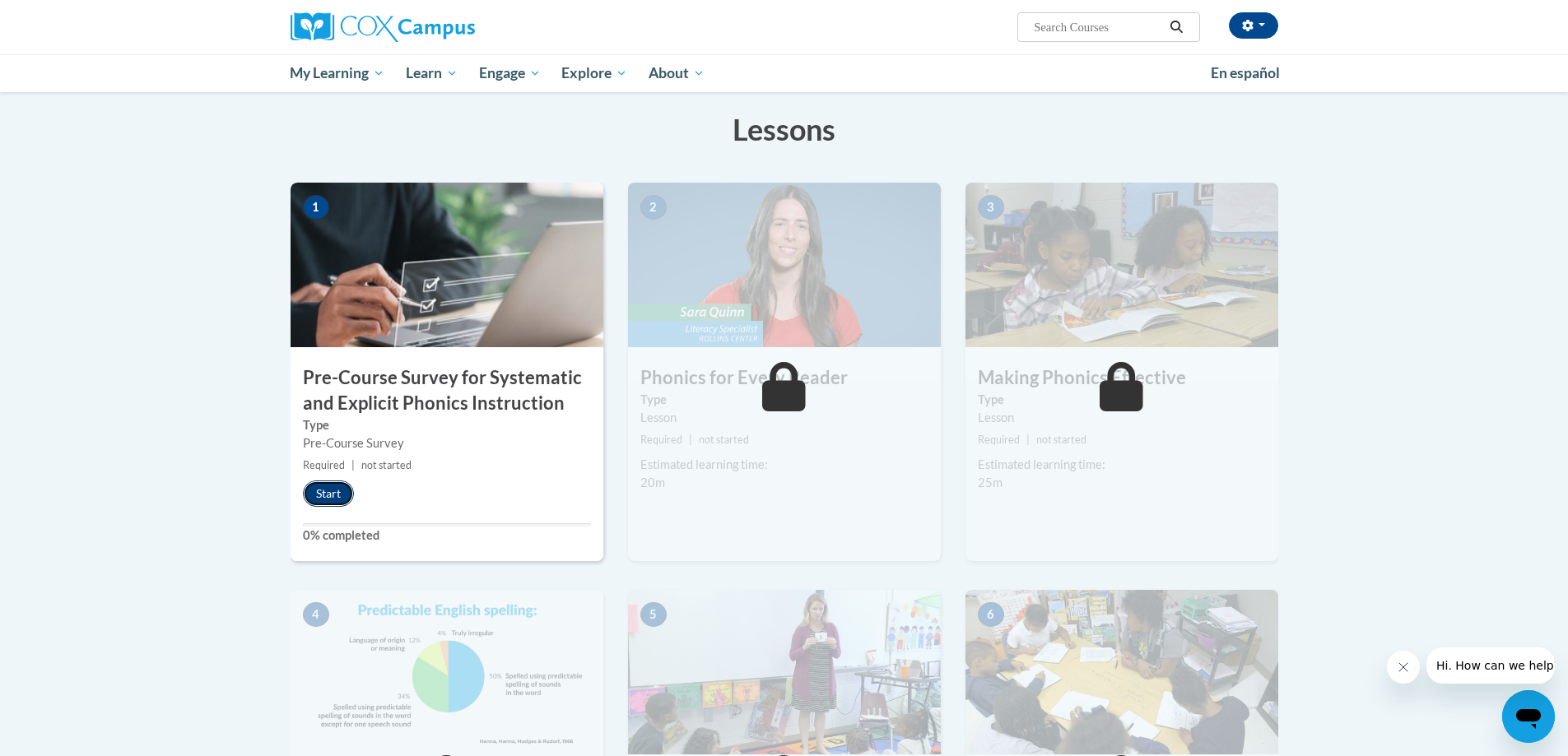
click at [347, 496] on button "Start" at bounding box center [329, 494] width 51 height 26
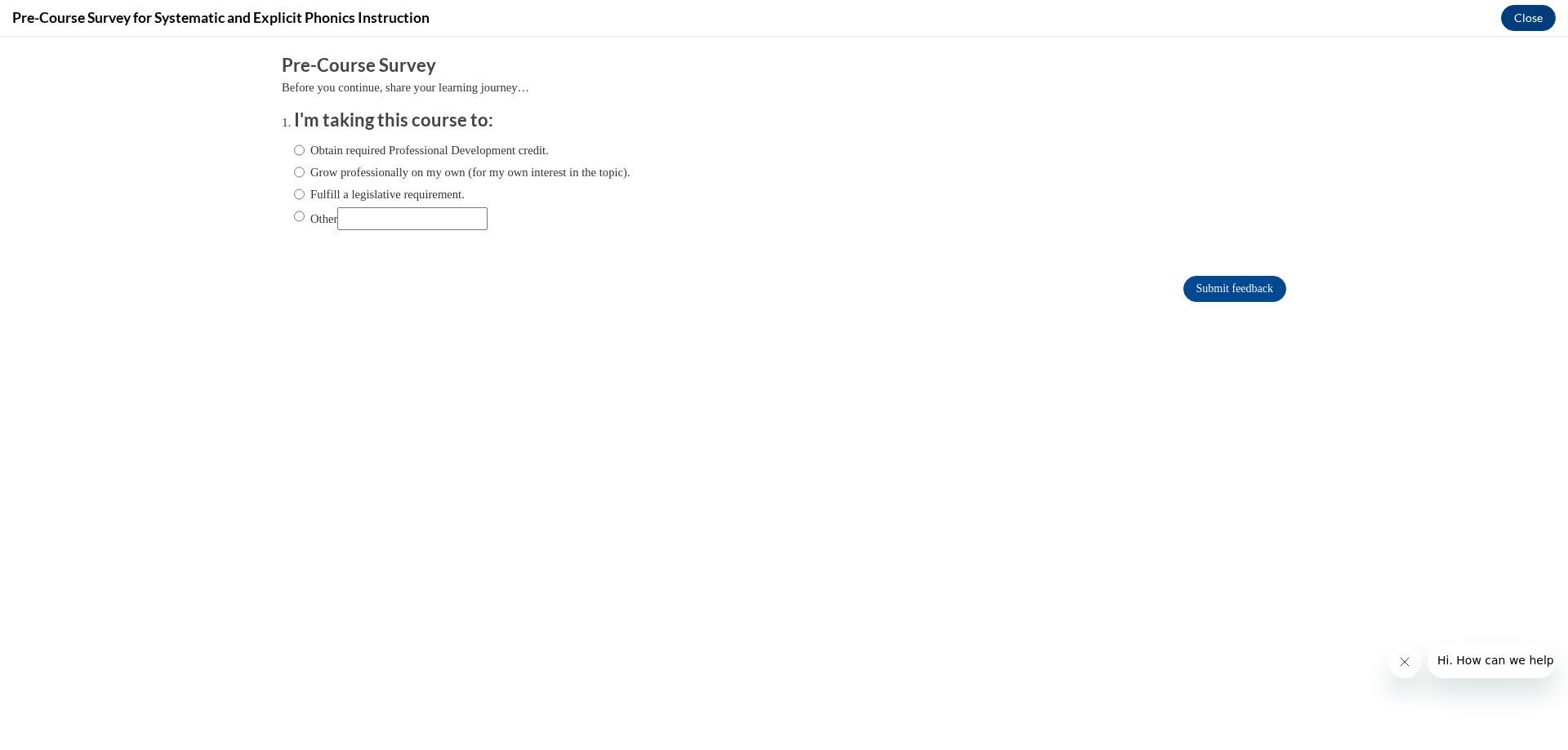
scroll to position [0, 0]
click at [296, 173] on label "Grow professionally on my own (for my own interest in the topic)." at bounding box center [462, 173] width 336 height 18
click at [296, 173] on input "Grow professionally on my own (for my own interest in the topic)." at bounding box center [299, 173] width 11 height 18
radio input "true"
click at [1201, 288] on input "Submit feedback" at bounding box center [1234, 289] width 103 height 26
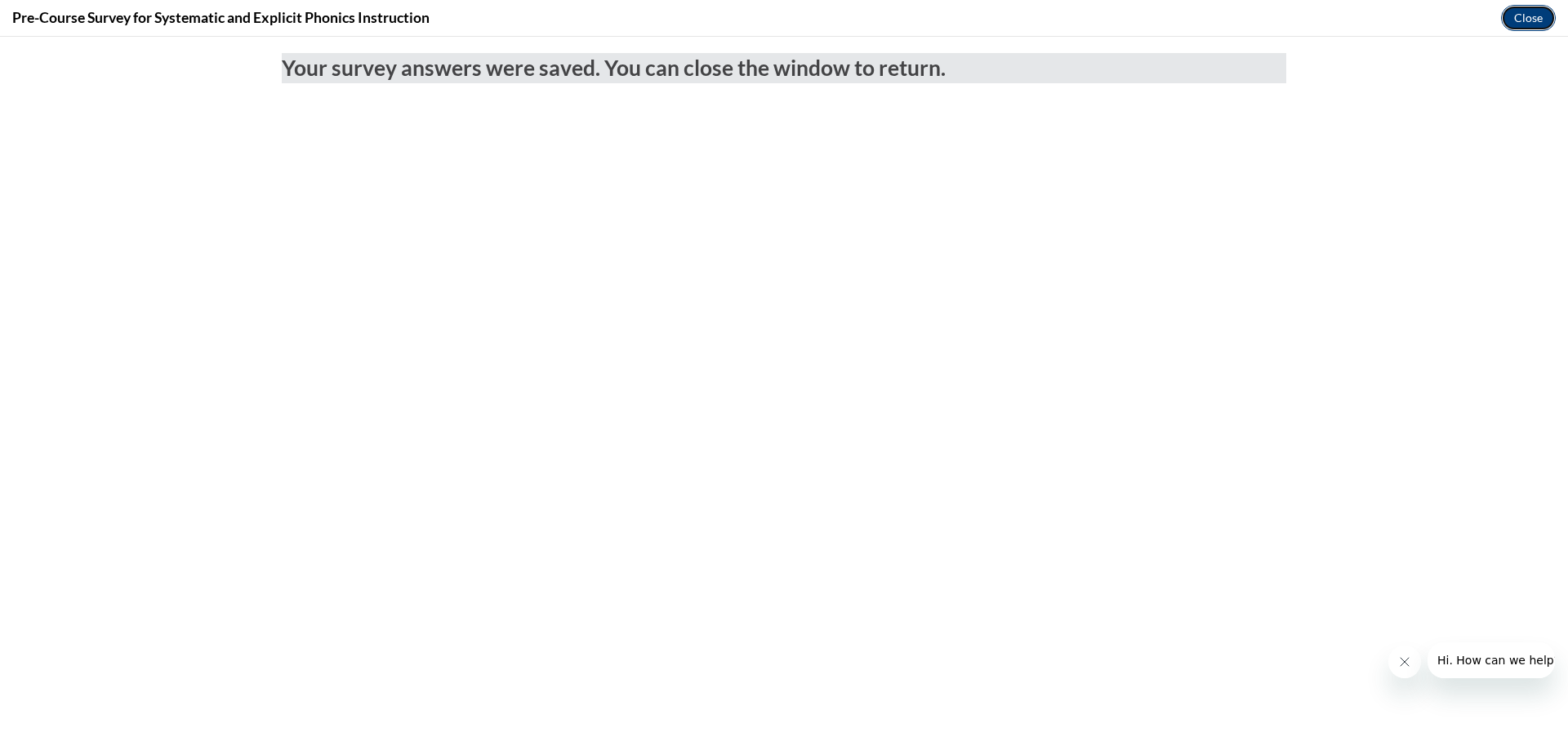
click at [1530, 25] on button "Close" at bounding box center [1528, 18] width 55 height 26
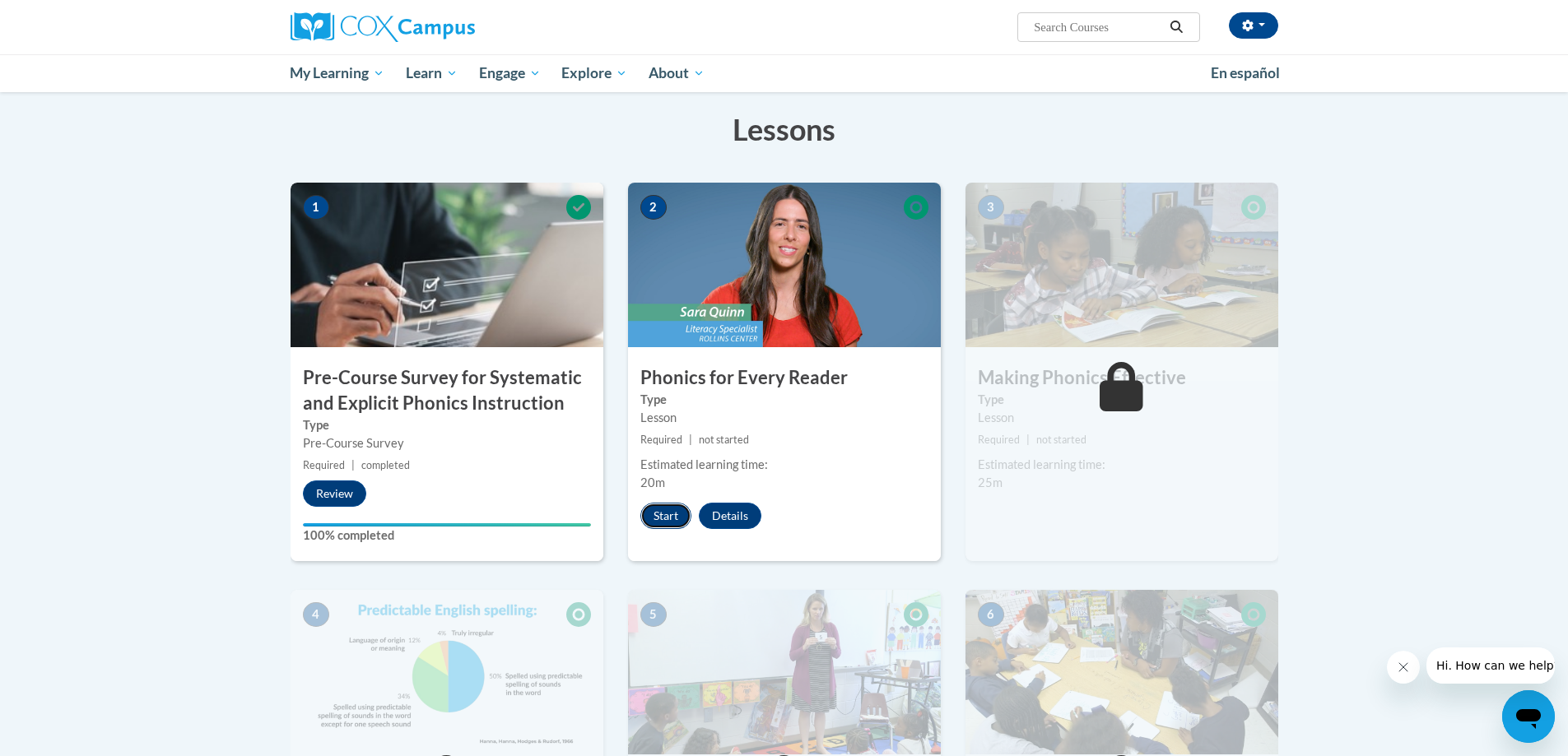
click at [663, 511] on button "Start" at bounding box center [666, 516] width 51 height 26
